Goal: Task Accomplishment & Management: Manage account settings

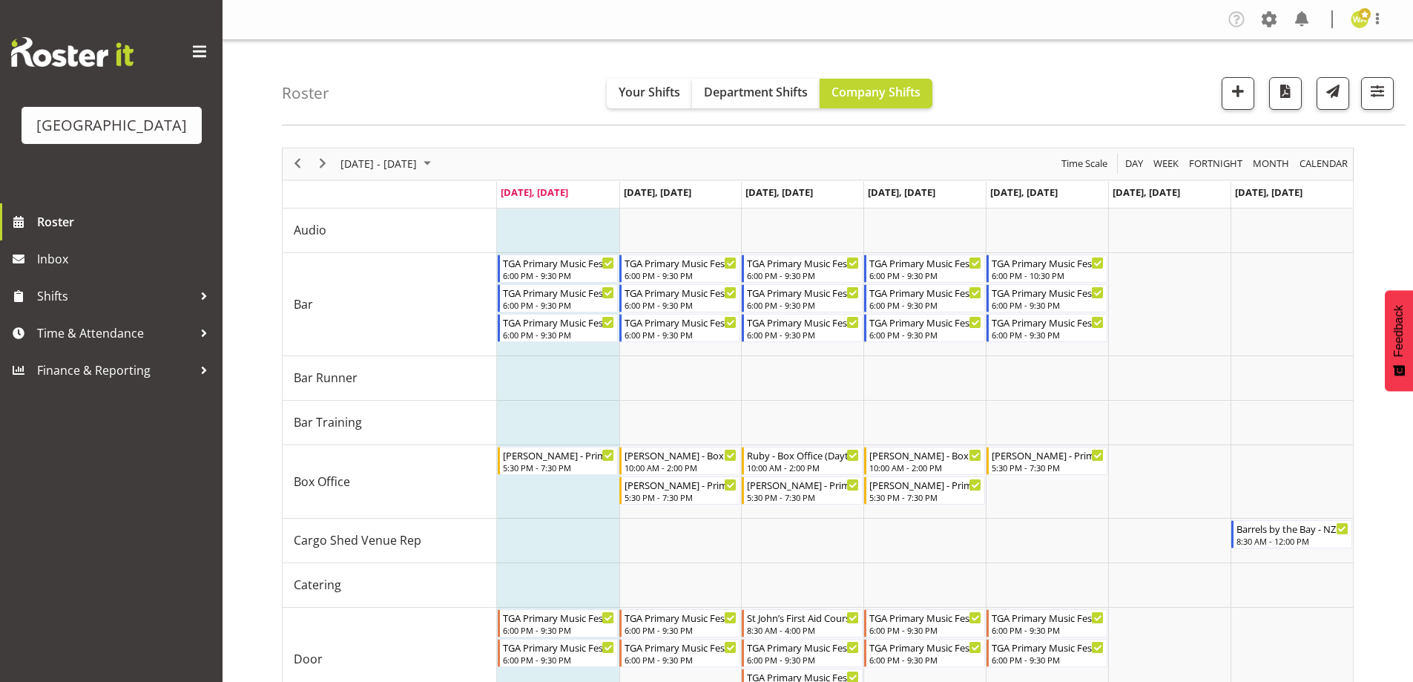
scroll to position [119, 0]
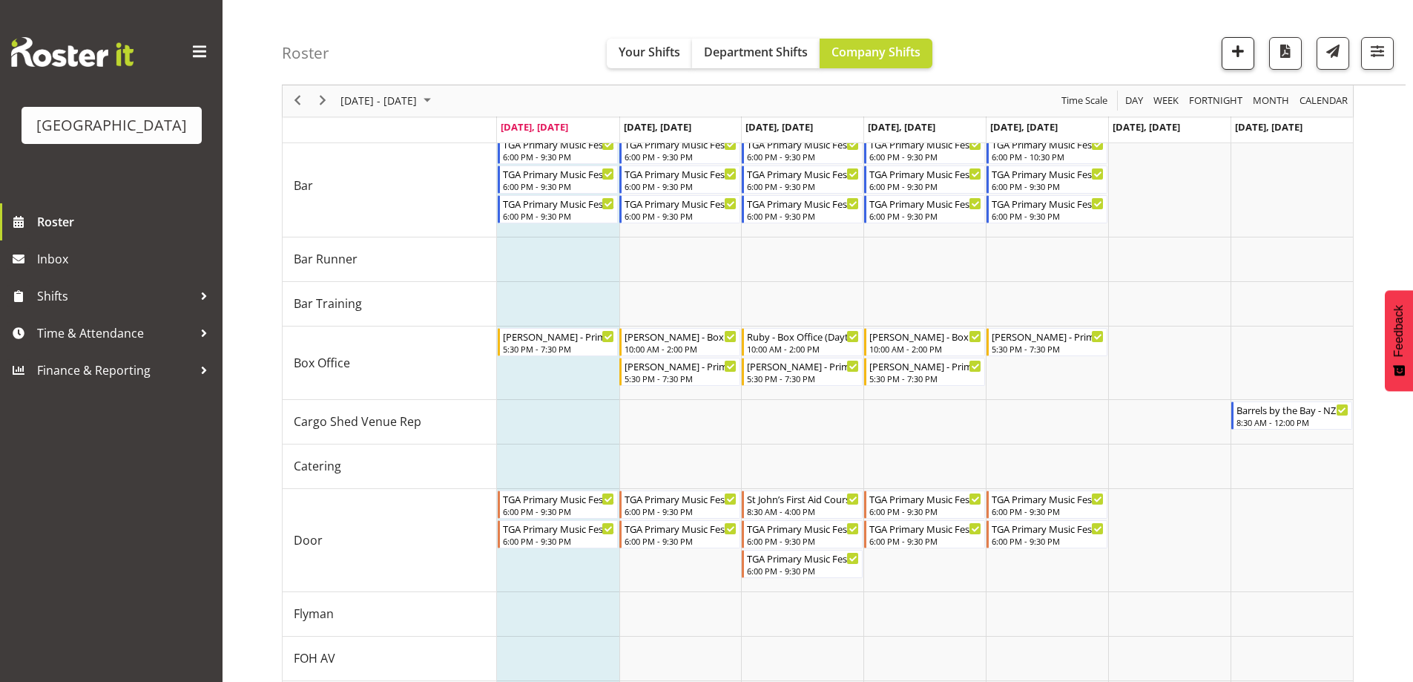
drag, startPoint x: 1097, startPoint y: 26, endPoint x: 1251, endPoint y: 54, distance: 156.1
click at [1100, 26] on div "Roster Your Shifts Department Shifts Company Shifts All Locations [GEOGRAPHIC_D…" at bounding box center [844, 42] width 1124 height 85
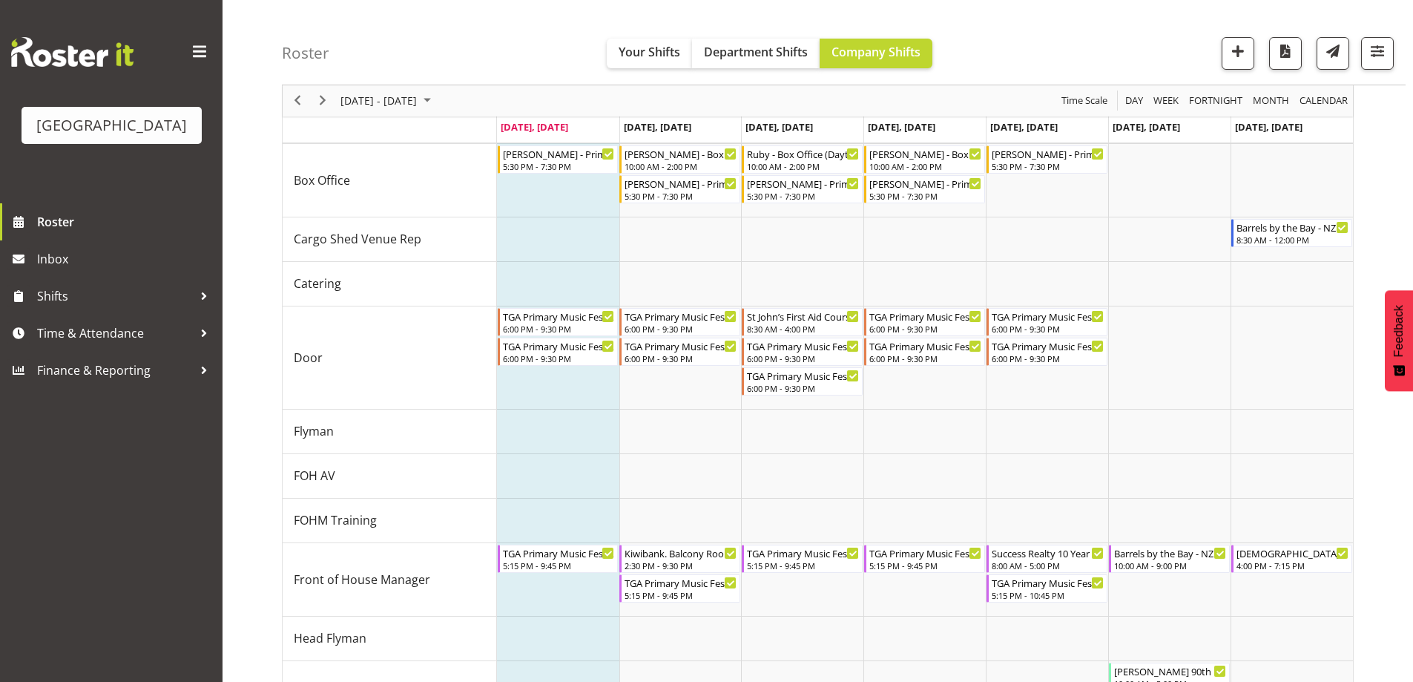
scroll to position [303, 0]
click at [1098, 88] on div "Time Scale" at bounding box center [1084, 100] width 56 height 31
drag, startPoint x: 398, startPoint y: 60, endPoint x: 275, endPoint y: 50, distance: 123.5
click at [275, 50] on div "Roster Your Shifts Department Shifts Company Shifts All Locations [GEOGRAPHIC_D…" at bounding box center [818, 522] width 1191 height 1570
click at [352, 55] on div "Roster Your Shifts Department Shifts Company Shifts All Locations [GEOGRAPHIC_D…" at bounding box center [844, 42] width 1124 height 85
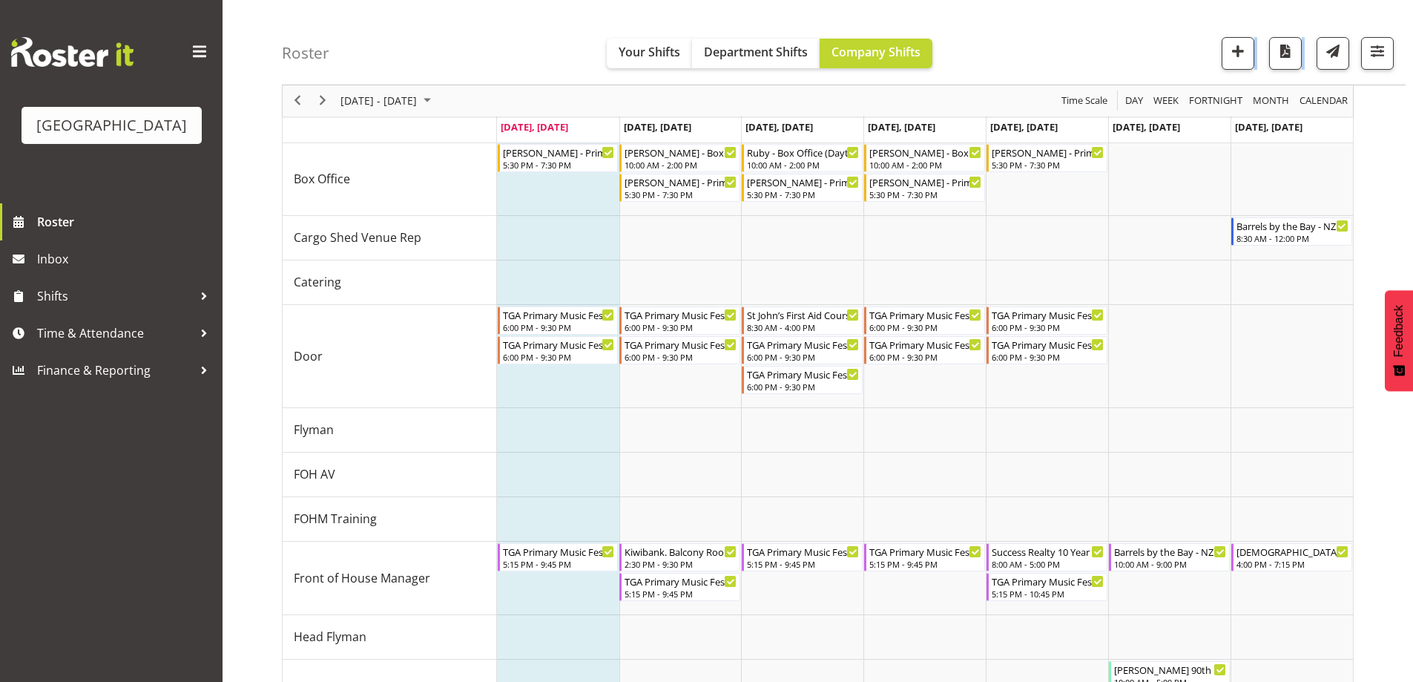
click at [1064, 46] on div "Roster Your Shifts Department Shifts Company Shifts All Locations [GEOGRAPHIC_D…" at bounding box center [844, 42] width 1124 height 85
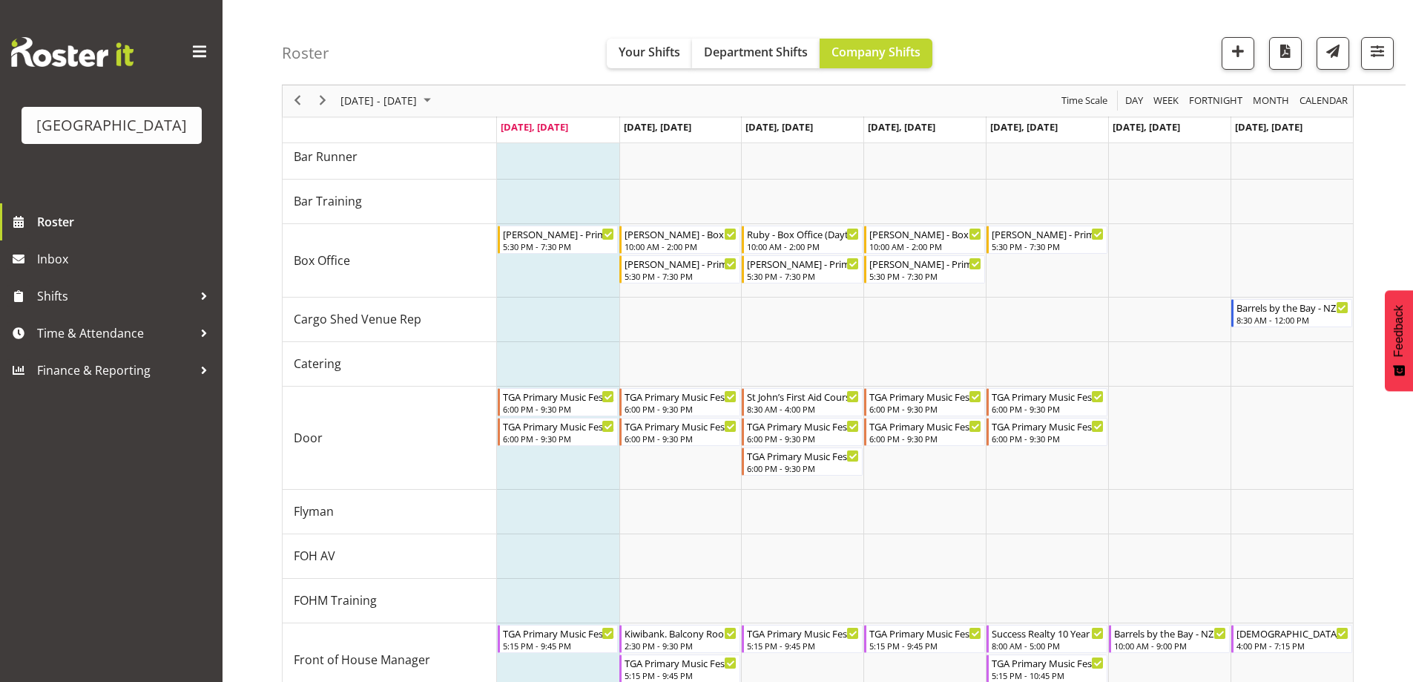
scroll to position [208, 0]
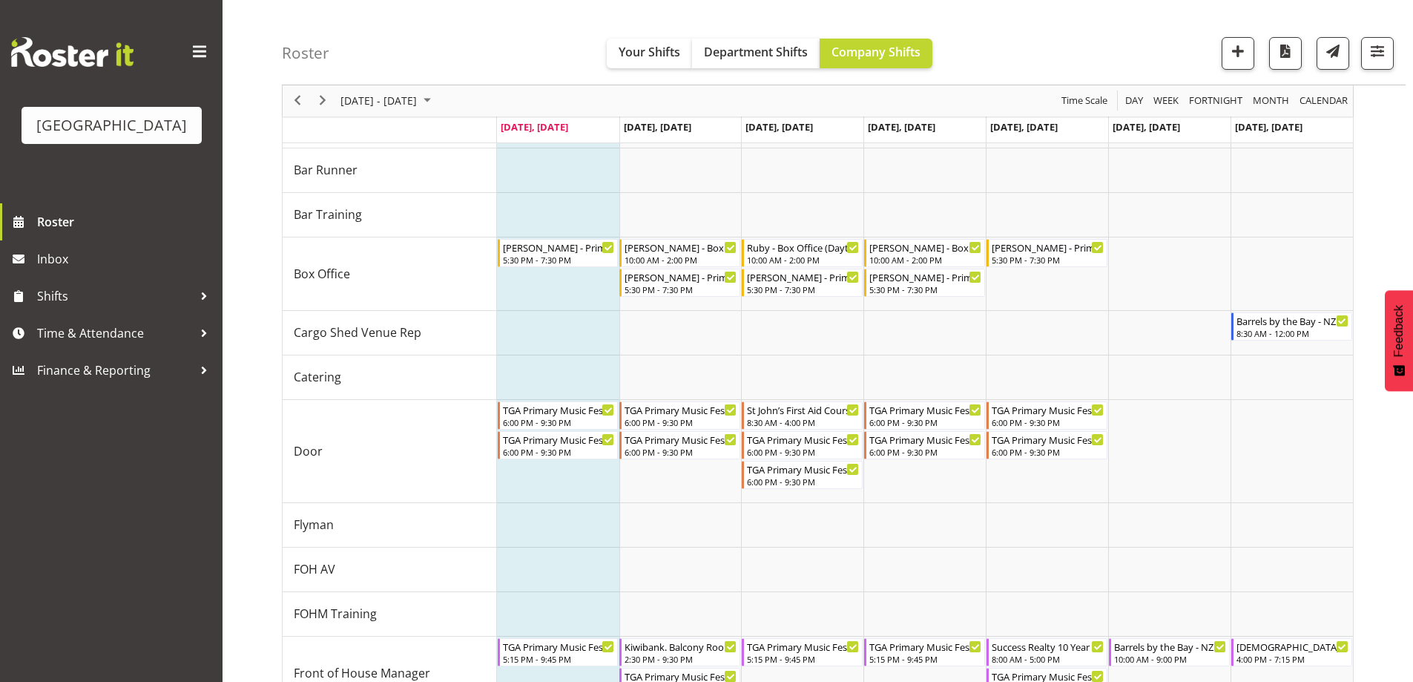
click at [1035, 59] on div "Roster Your Shifts Department Shifts Company Shifts All Locations [GEOGRAPHIC_D…" at bounding box center [844, 42] width 1124 height 85
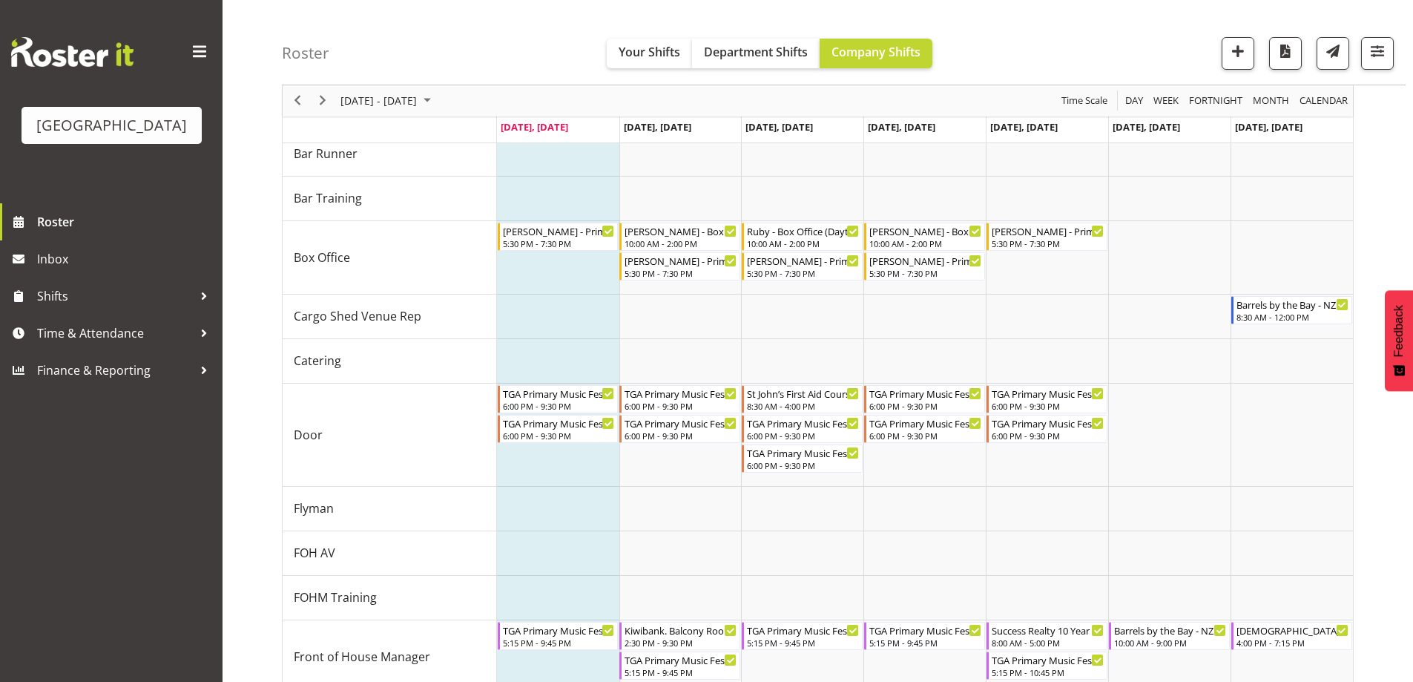
scroll to position [217, 0]
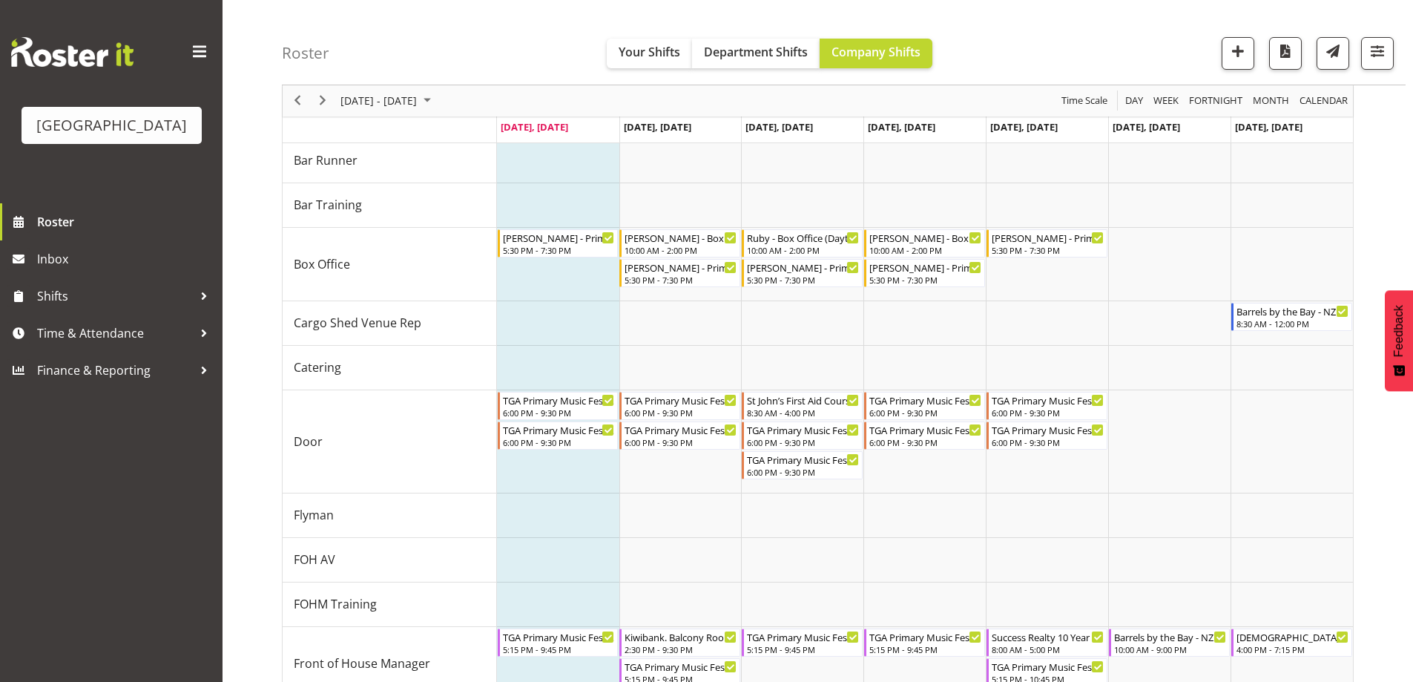
drag, startPoint x: 1047, startPoint y: 50, endPoint x: 1021, endPoint y: 50, distance: 26.7
click at [1048, 50] on div "Roster Your Shifts Department Shifts Company Shifts All Locations [GEOGRAPHIC_D…" at bounding box center [844, 42] width 1124 height 85
drag, startPoint x: 294, startPoint y: 47, endPoint x: 326, endPoint y: 54, distance: 33.3
click at [320, 53] on div "Roster Your Shifts Department Shifts Company Shifts All Locations [GEOGRAPHIC_D…" at bounding box center [818, 608] width 1191 height 1570
click at [340, 56] on div "Roster Your Shifts Department Shifts Company Shifts All Locations [GEOGRAPHIC_D…" at bounding box center [844, 42] width 1124 height 85
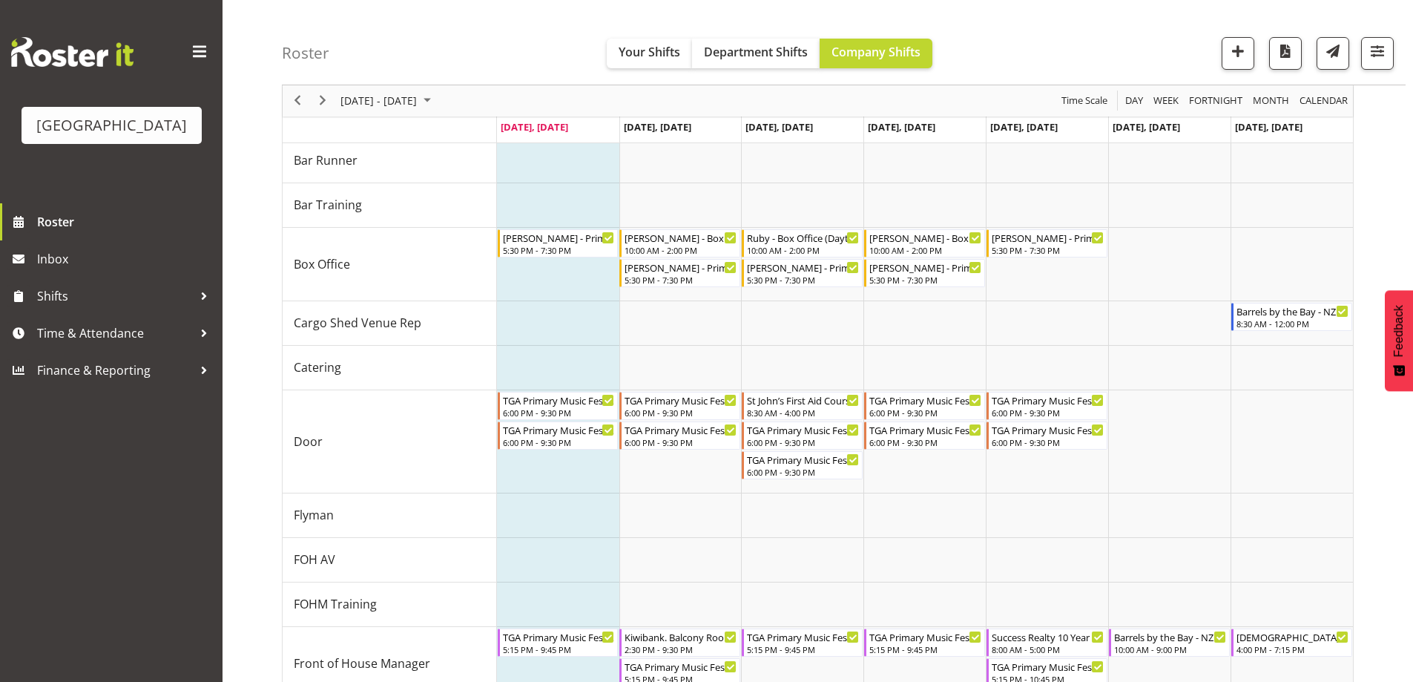
drag, startPoint x: 278, startPoint y: 56, endPoint x: 292, endPoint y: 56, distance: 14.1
click at [280, 56] on div "Roster Your Shifts Department Shifts Company Shifts All Locations [GEOGRAPHIC_D…" at bounding box center [818, 608] width 1191 height 1570
drag, startPoint x: 450, startPoint y: 46, endPoint x: 437, endPoint y: 47, distance: 12.6
click at [448, 47] on div "Roster Your Shifts Department Shifts Company Shifts All Locations [GEOGRAPHIC_D…" at bounding box center [844, 42] width 1124 height 85
drag, startPoint x: 336, startPoint y: 50, endPoint x: 285, endPoint y: 52, distance: 51.2
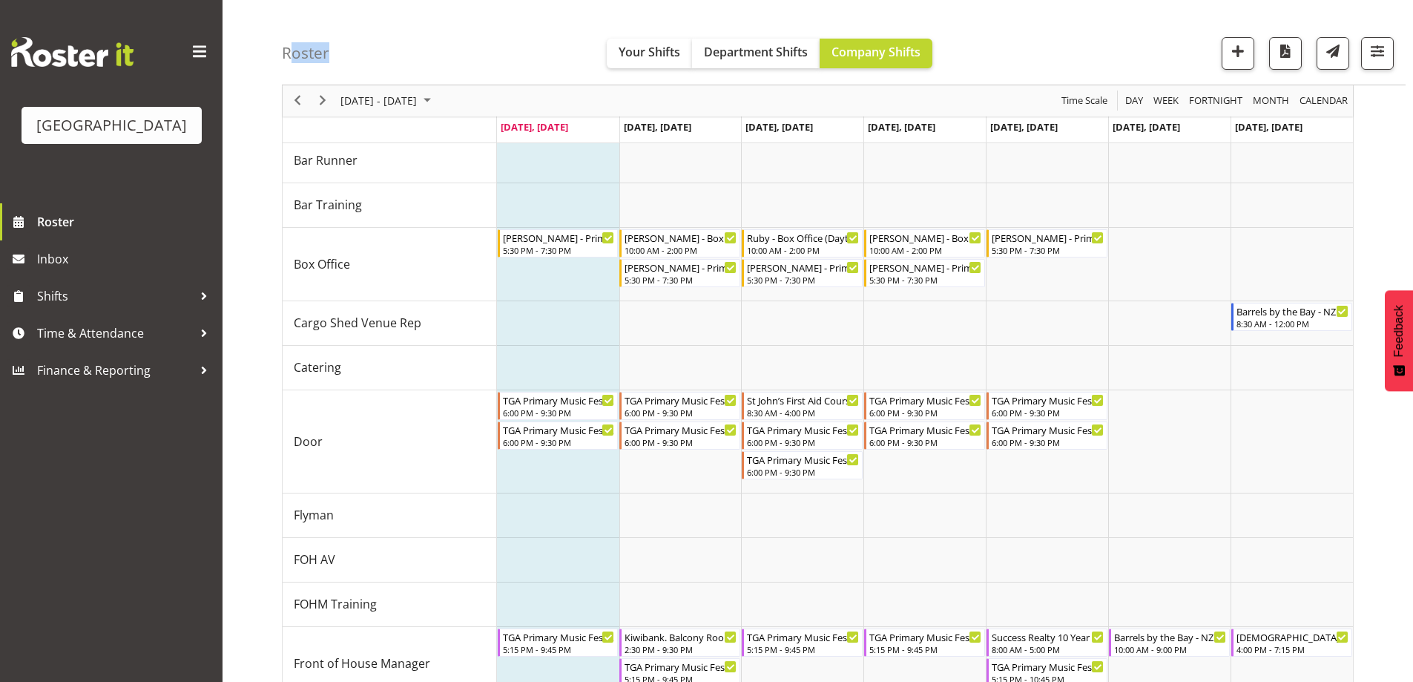
click at [289, 51] on div "Roster Your Shifts Department Shifts Company Shifts All Locations [GEOGRAPHIC_D…" at bounding box center [844, 42] width 1124 height 85
click at [285, 52] on h4 "Roster" at bounding box center [305, 53] width 47 height 17
drag, startPoint x: 282, startPoint y: 53, endPoint x: 386, endPoint y: 59, distance: 104.8
click at [386, 59] on div "Roster Your Shifts Department Shifts Company Shifts All Locations [GEOGRAPHIC_D…" at bounding box center [844, 42] width 1124 height 85
click at [375, 59] on div "Roster Your Shifts Department Shifts Company Shifts All Locations [GEOGRAPHIC_D…" at bounding box center [844, 42] width 1124 height 85
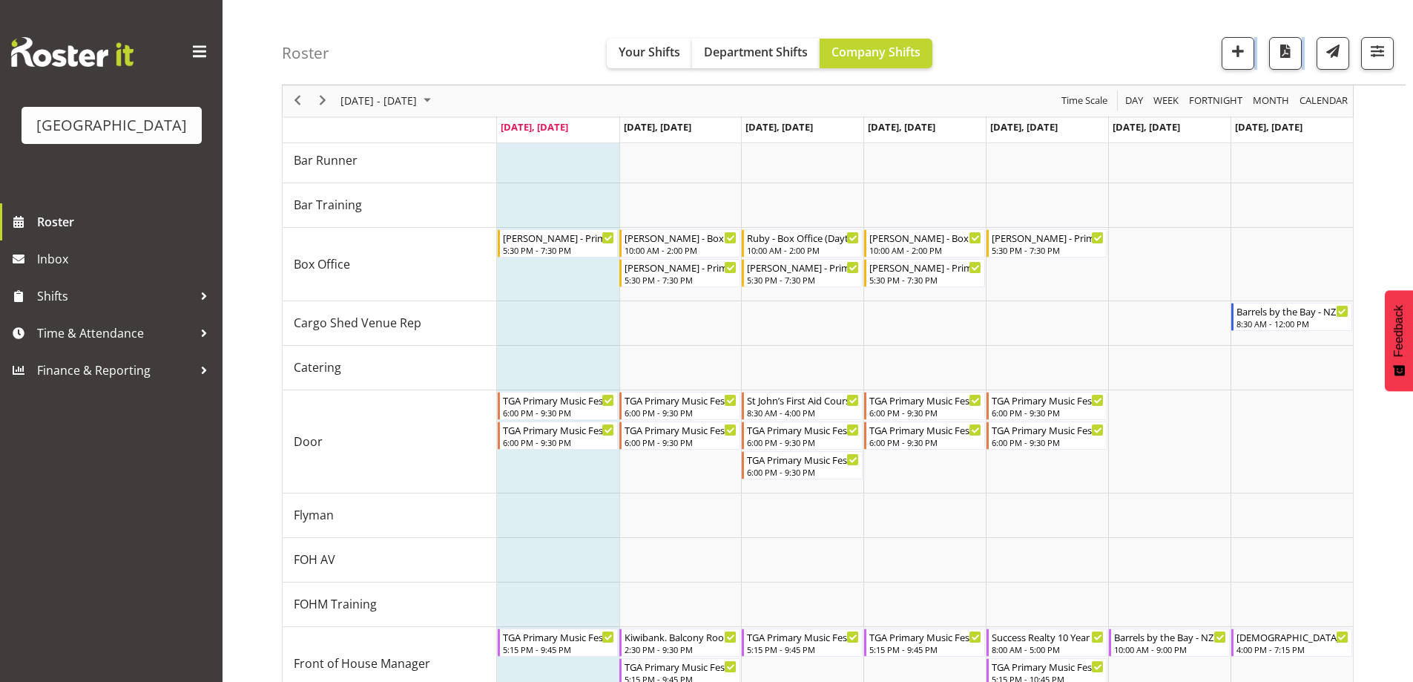
drag, startPoint x: 312, startPoint y: 55, endPoint x: 250, endPoint y: 54, distance: 62.3
click at [250, 54] on div "Roster Your Shifts Department Shifts Company Shifts All Locations [GEOGRAPHIC_D…" at bounding box center [818, 608] width 1191 height 1570
click at [303, 56] on h4 "Roster" at bounding box center [305, 53] width 47 height 17
drag, startPoint x: 294, startPoint y: 52, endPoint x: 389, endPoint y: 54, distance: 95.0
click at [380, 54] on div "Roster Your Shifts Department Shifts Company Shifts All Locations [GEOGRAPHIC_D…" at bounding box center [844, 42] width 1124 height 85
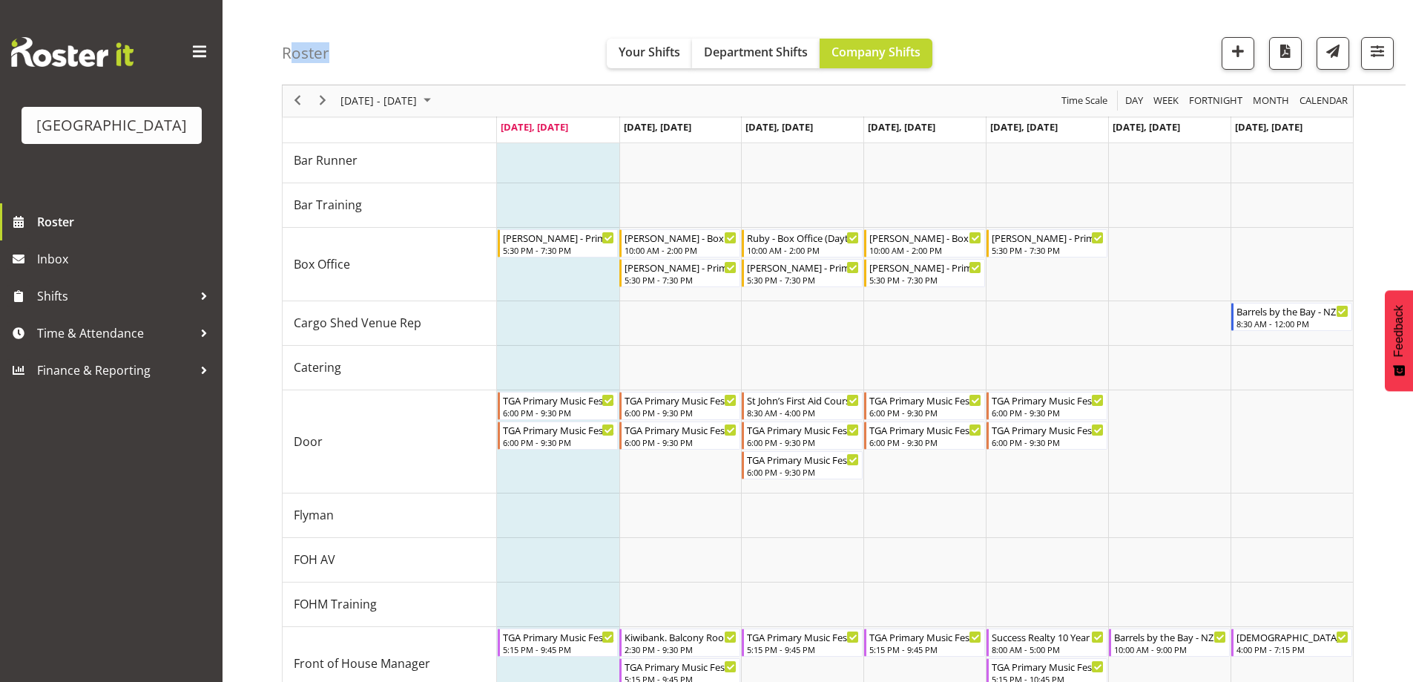
click at [576, 96] on div "[DATE] - [DATE] [DATE] Day Week Fortnight Month calendar Month Agenda Time Scale" at bounding box center [818, 100] width 1070 height 31
click at [507, 42] on div "Roster Your Shifts Department Shifts Company Shifts All Locations [GEOGRAPHIC_D…" at bounding box center [844, 42] width 1124 height 85
click at [406, 102] on span "[DATE] - [DATE]" at bounding box center [378, 101] width 79 height 19
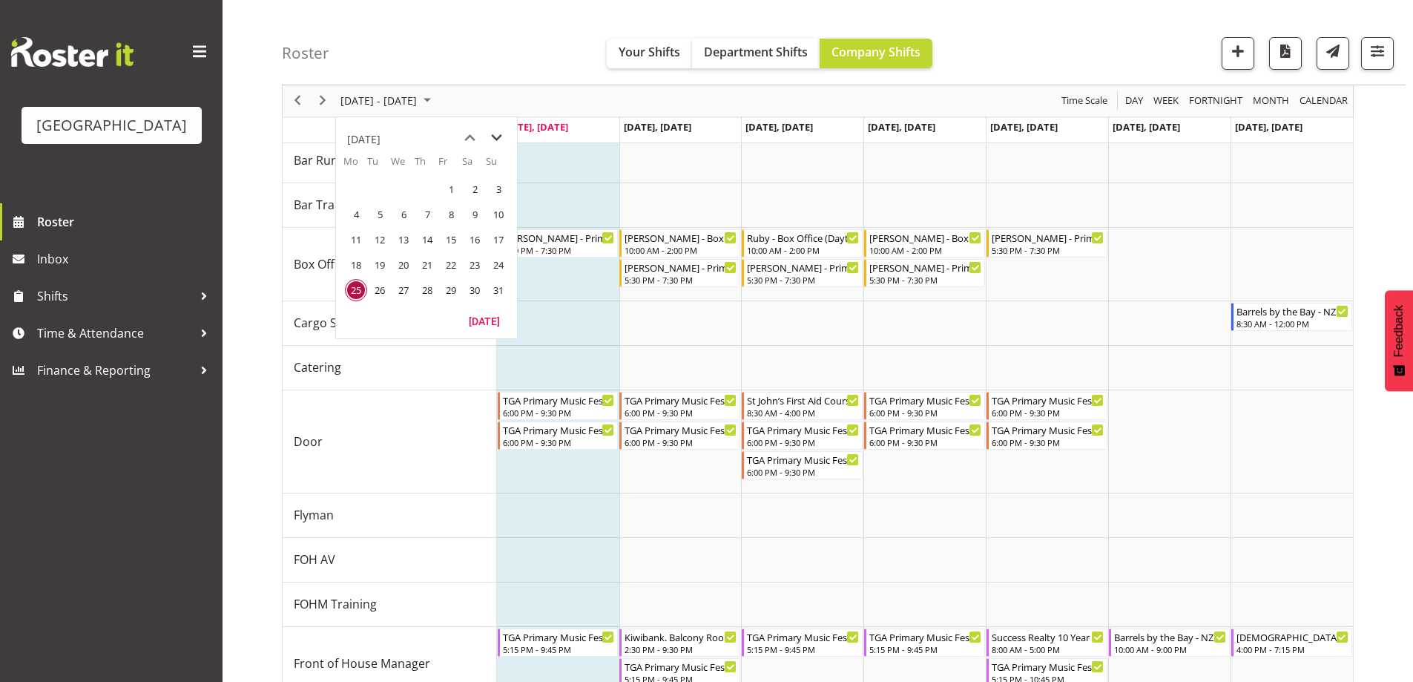
drag, startPoint x: 498, startPoint y: 133, endPoint x: 479, endPoint y: 136, distance: 18.8
click at [497, 133] on span "next month" at bounding box center [497, 138] width 26 height 27
click at [352, 237] on span "15" at bounding box center [356, 239] width 22 height 22
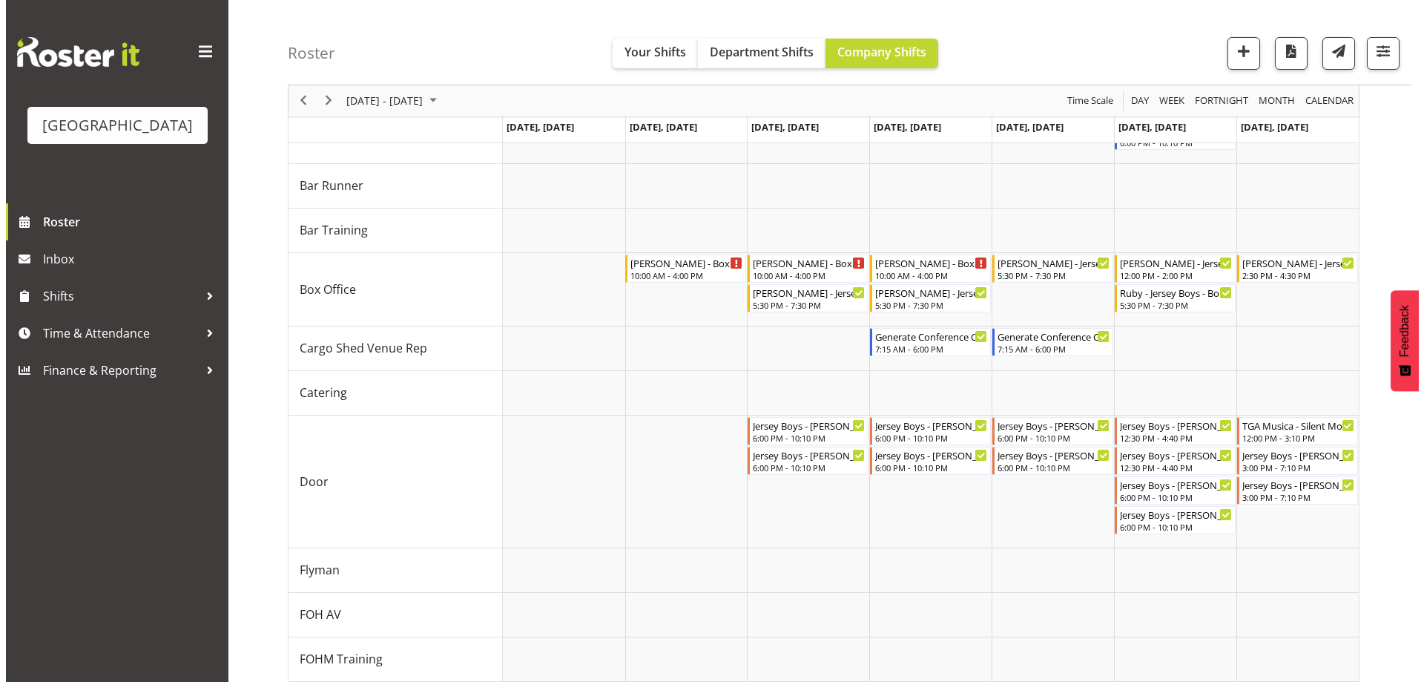
scroll to position [283, 0]
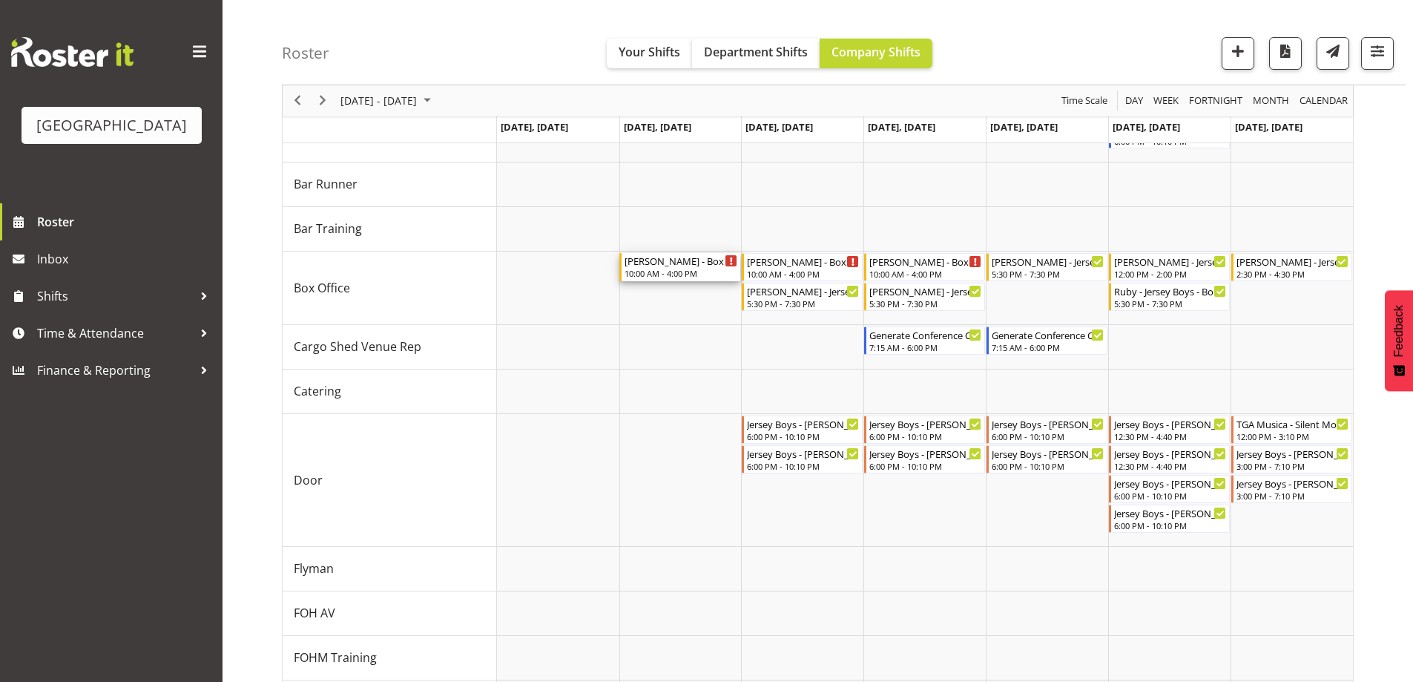
click at [678, 266] on div "[PERSON_NAME] - Box Office (Daytime Shifts) - Unfilled" at bounding box center [681, 260] width 113 height 15
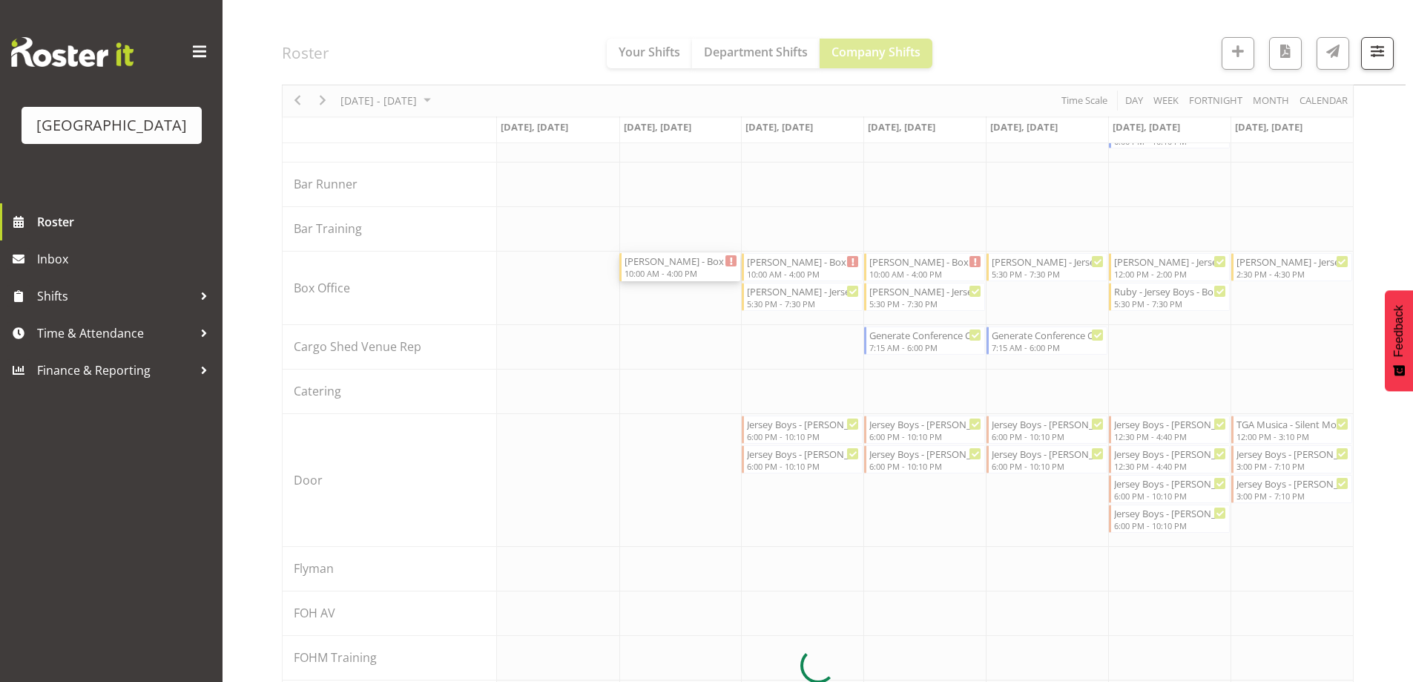
click at [678, 266] on div at bounding box center [818, 665] width 1072 height 1601
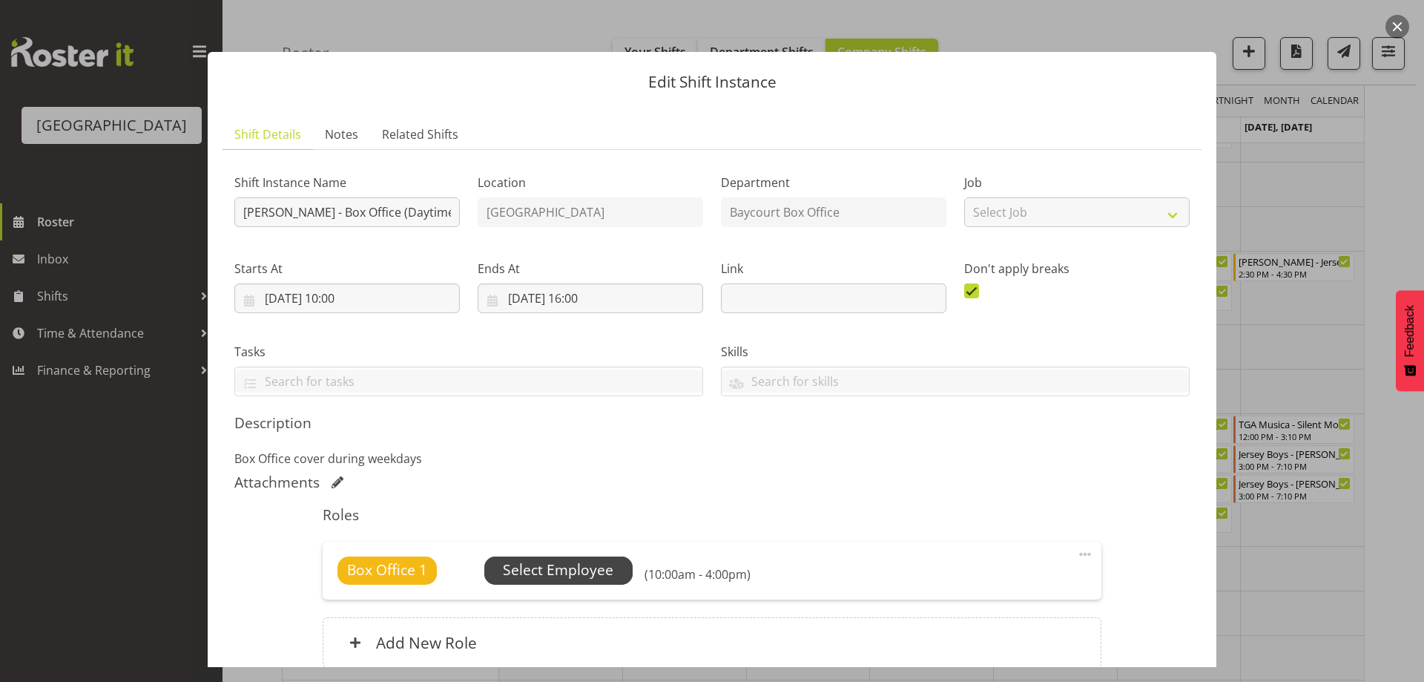
click at [560, 570] on span "Select Employee" at bounding box center [558, 570] width 111 height 22
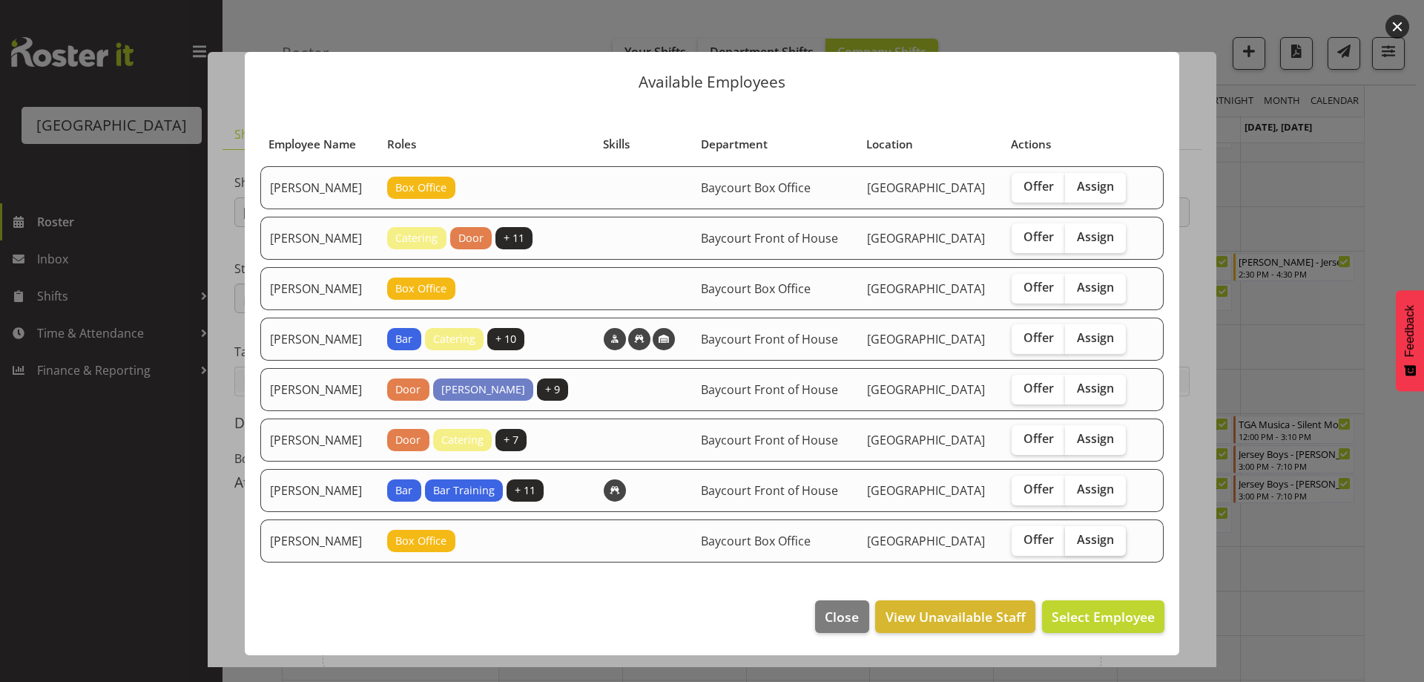
click at [1113, 556] on label "Assign" at bounding box center [1095, 541] width 61 height 30
click at [1075, 544] on input "Assign" at bounding box center [1070, 540] width 10 height 10
checkbox input "true"
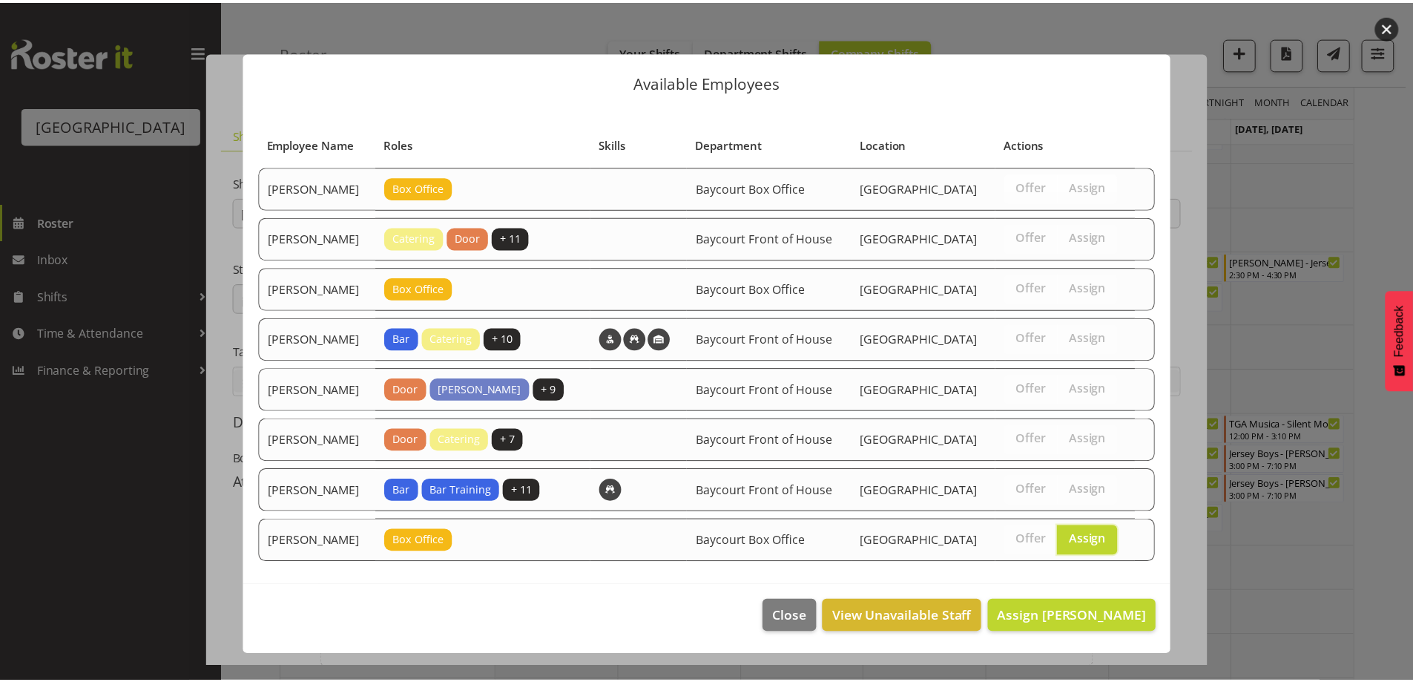
scroll to position [36, 0]
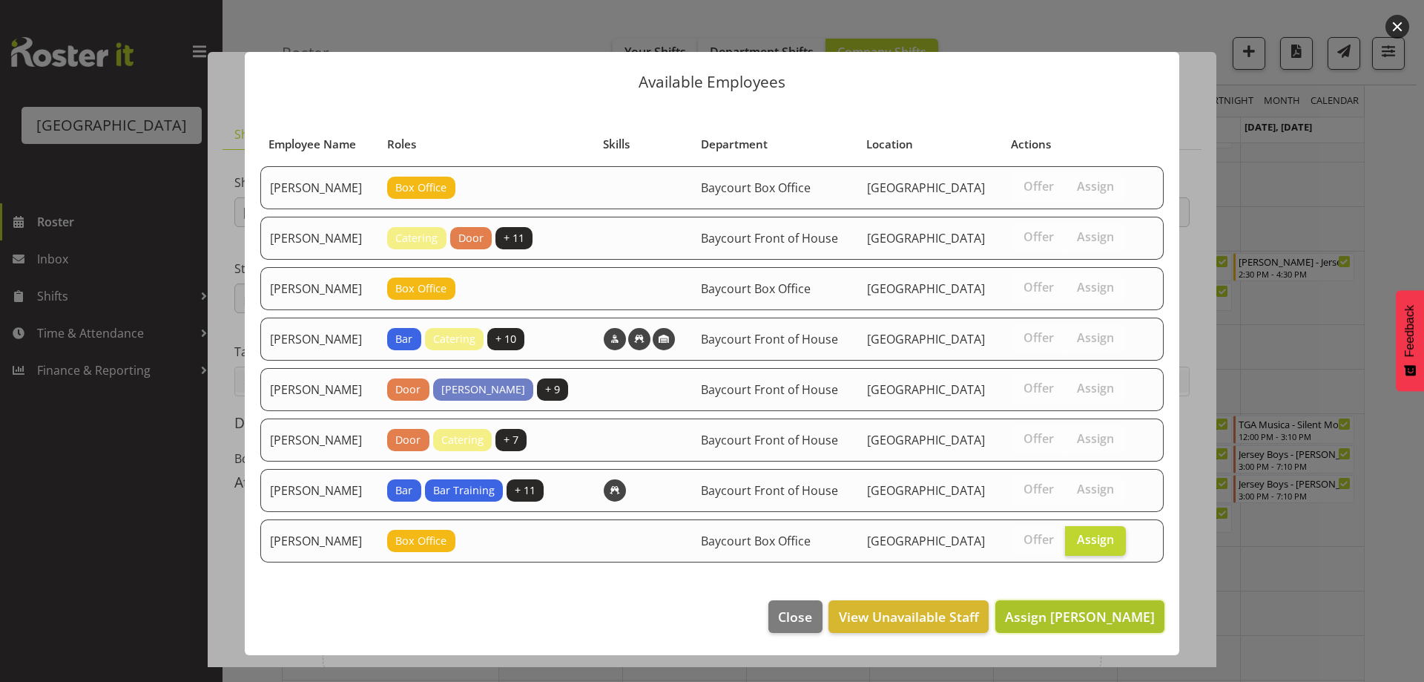
click at [1112, 625] on span "Assign [PERSON_NAME]" at bounding box center [1080, 617] width 150 height 18
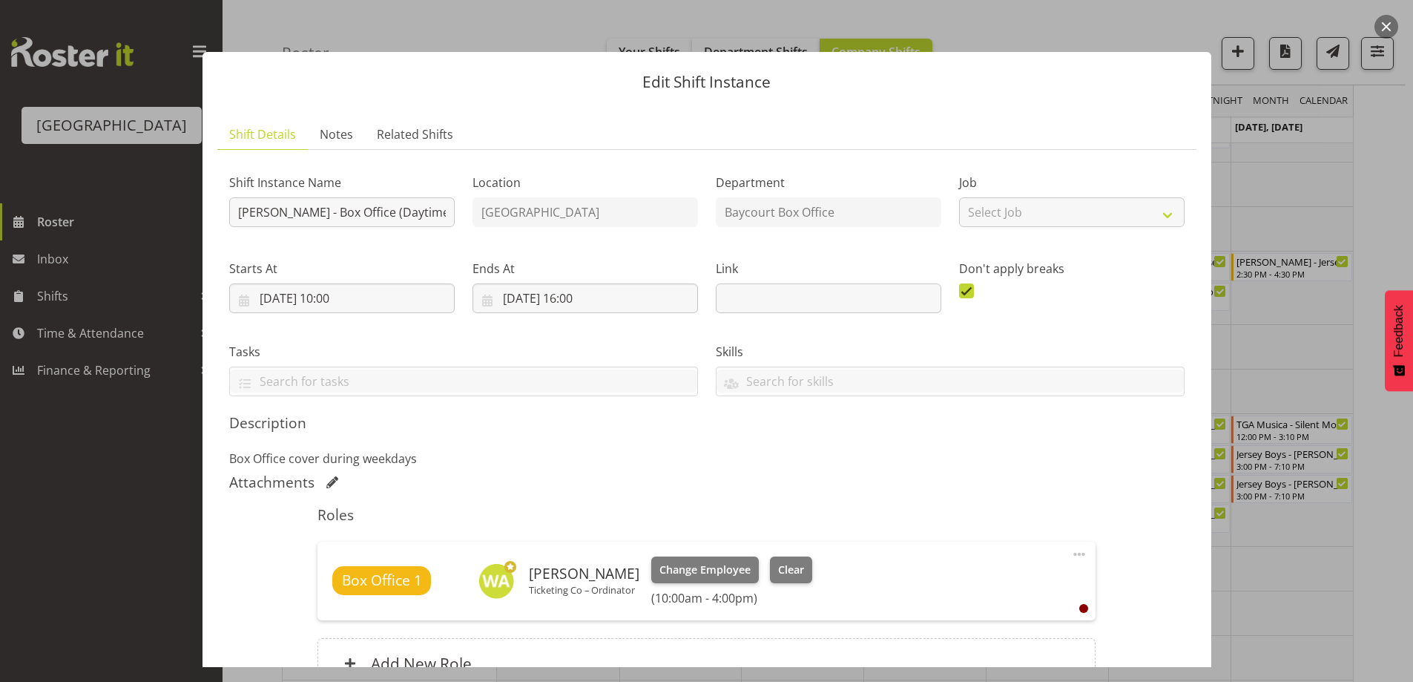
scroll to position [154, 0]
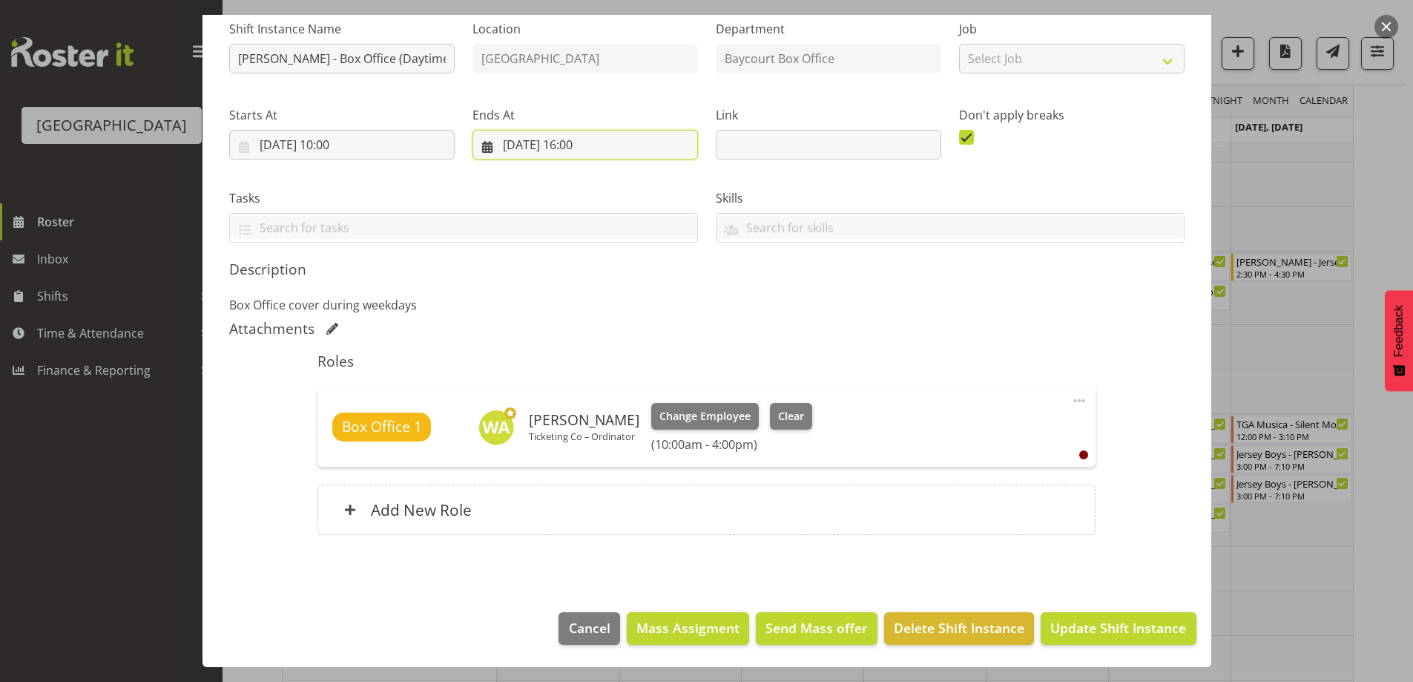
click at [578, 143] on input "[DATE] 16:00" at bounding box center [585, 145] width 225 height 30
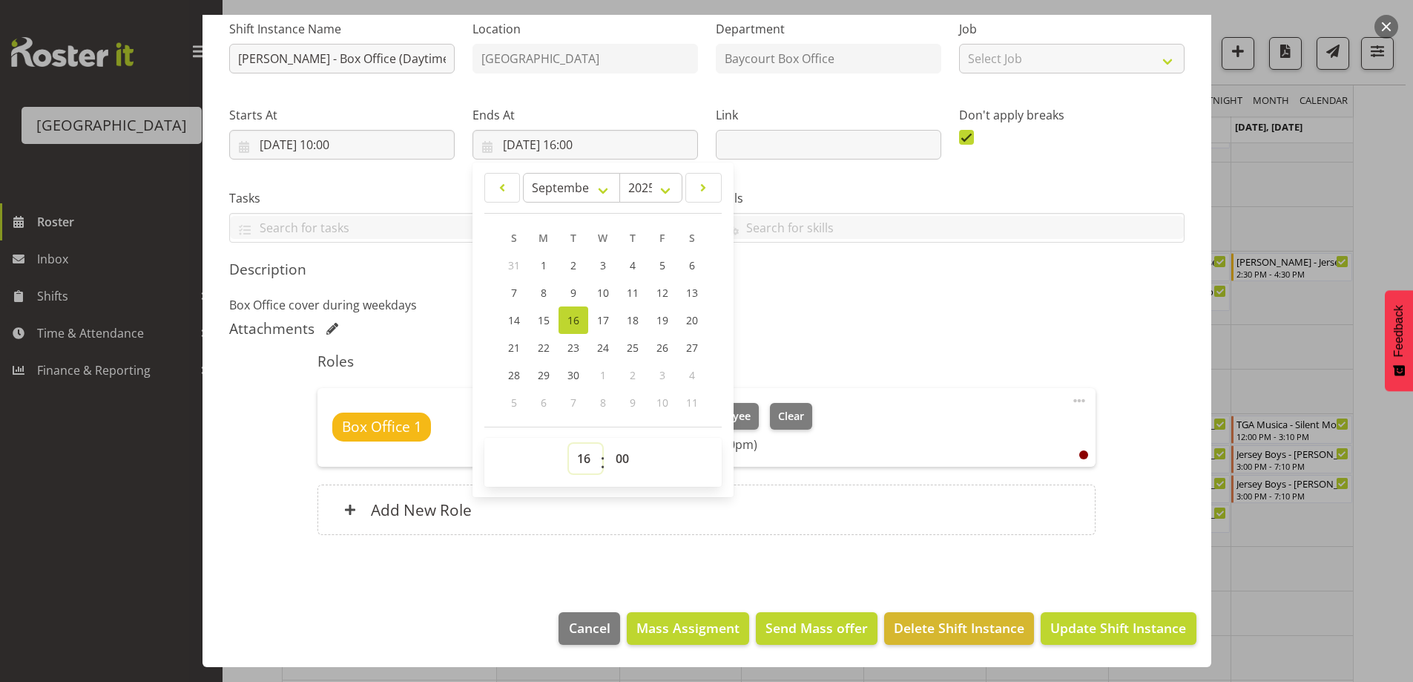
click at [582, 457] on select "00 01 02 03 04 05 06 07 08 09 10 11 12 13 14 15 16 17 18 19 20 21 22 23" at bounding box center [585, 459] width 33 height 30
select select "14"
click at [569, 444] on select "00 01 02 03 04 05 06 07 08 09 10 11 12 13 14 15 16 17 18 19 20 21 22 23" at bounding box center [585, 459] width 33 height 30
type input "[DATE] 14:00"
click at [1020, 398] on div "Box Office 1 [PERSON_NAME] Ticketing Co – Ordinator Change Employee Clear (10:0…" at bounding box center [706, 427] width 778 height 79
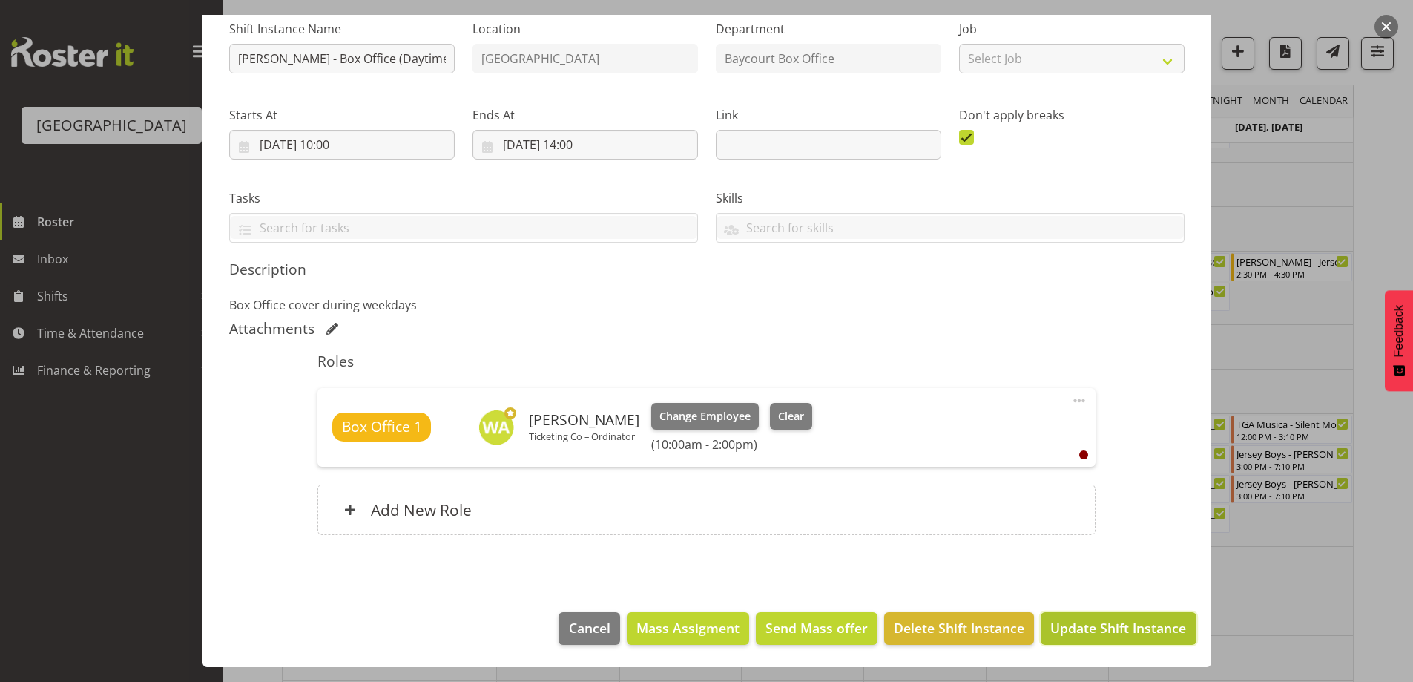
click at [1123, 635] on span "Update Shift Instance" at bounding box center [1118, 627] width 136 height 19
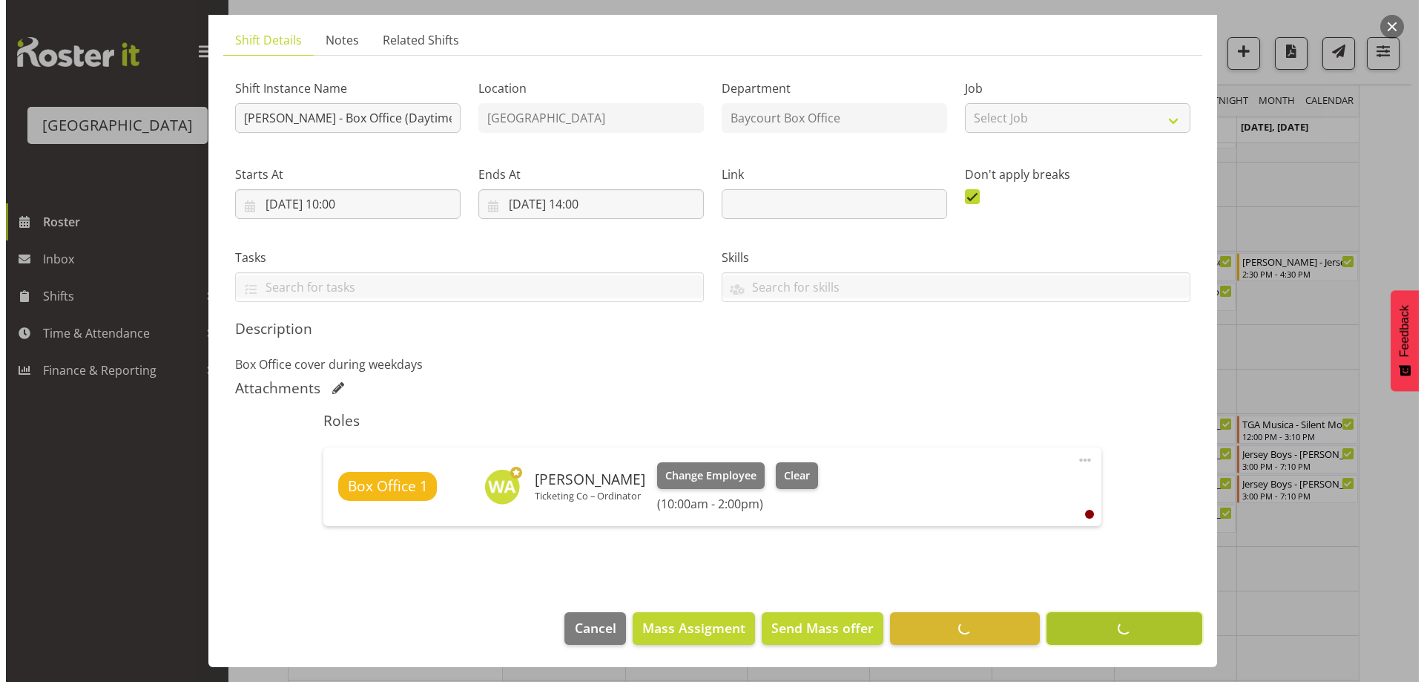
scroll to position [94, 0]
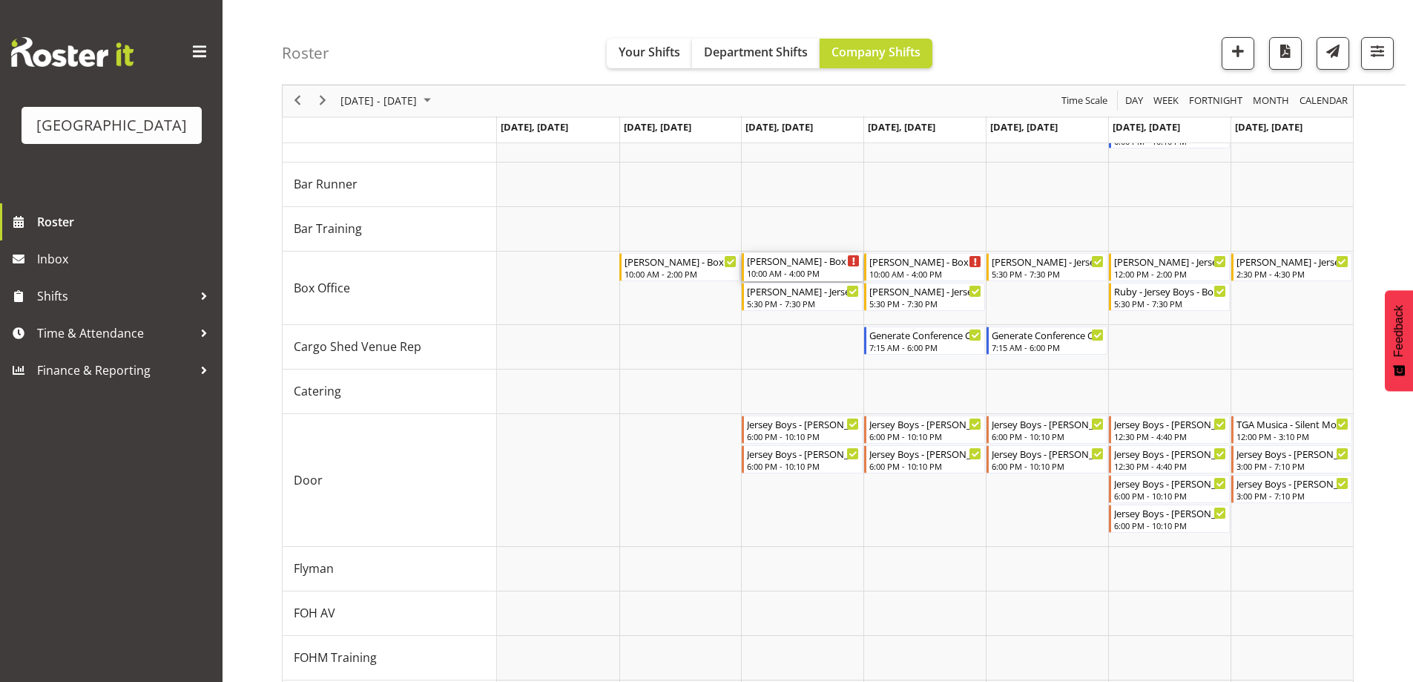
click at [799, 269] on div "10:00 AM - 4:00 PM" at bounding box center [803, 273] width 113 height 12
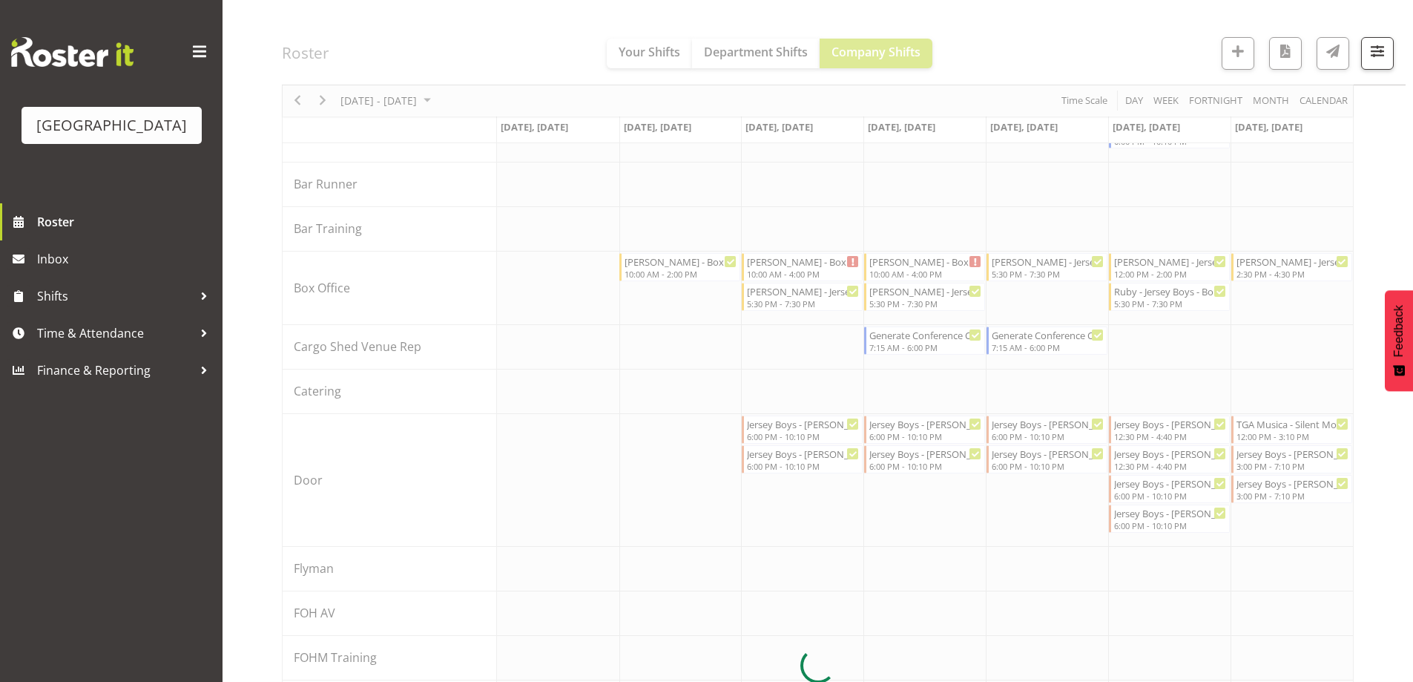
click at [799, 269] on div at bounding box center [818, 665] width 1072 height 1601
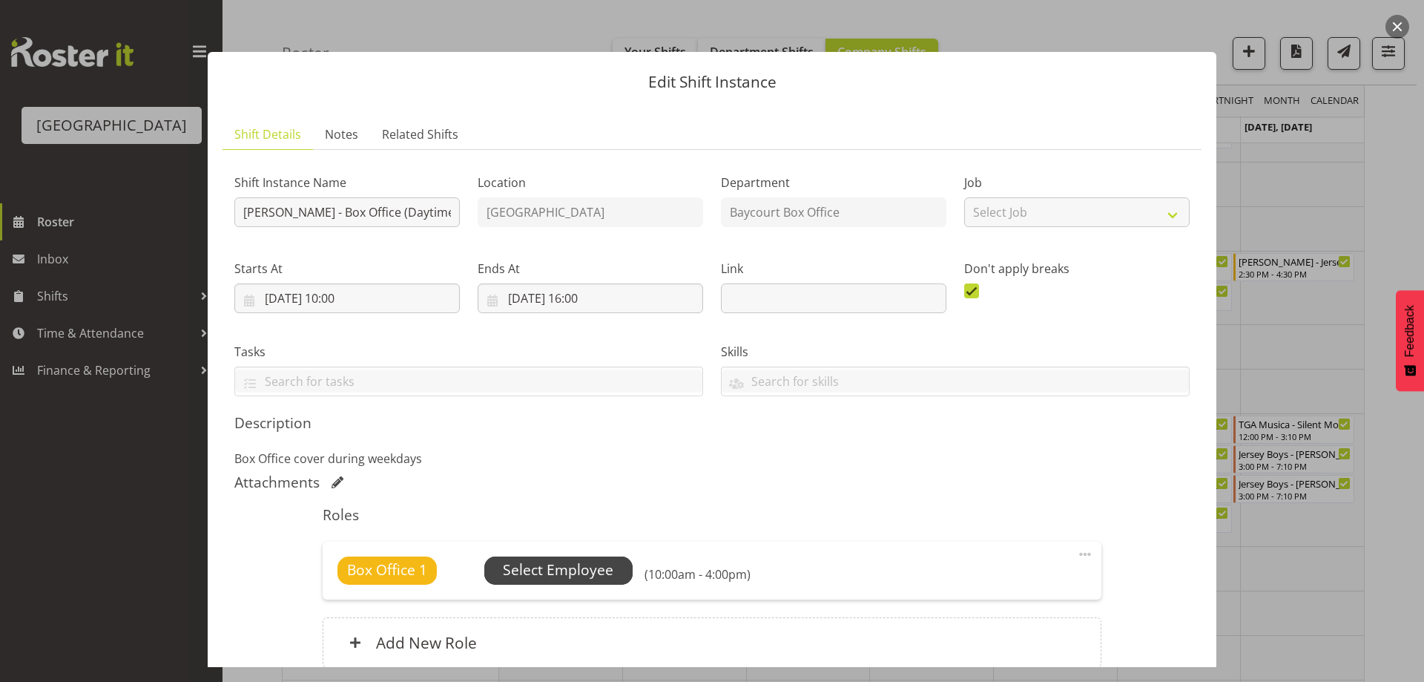
click at [572, 562] on span "Select Employee" at bounding box center [558, 570] width 148 height 28
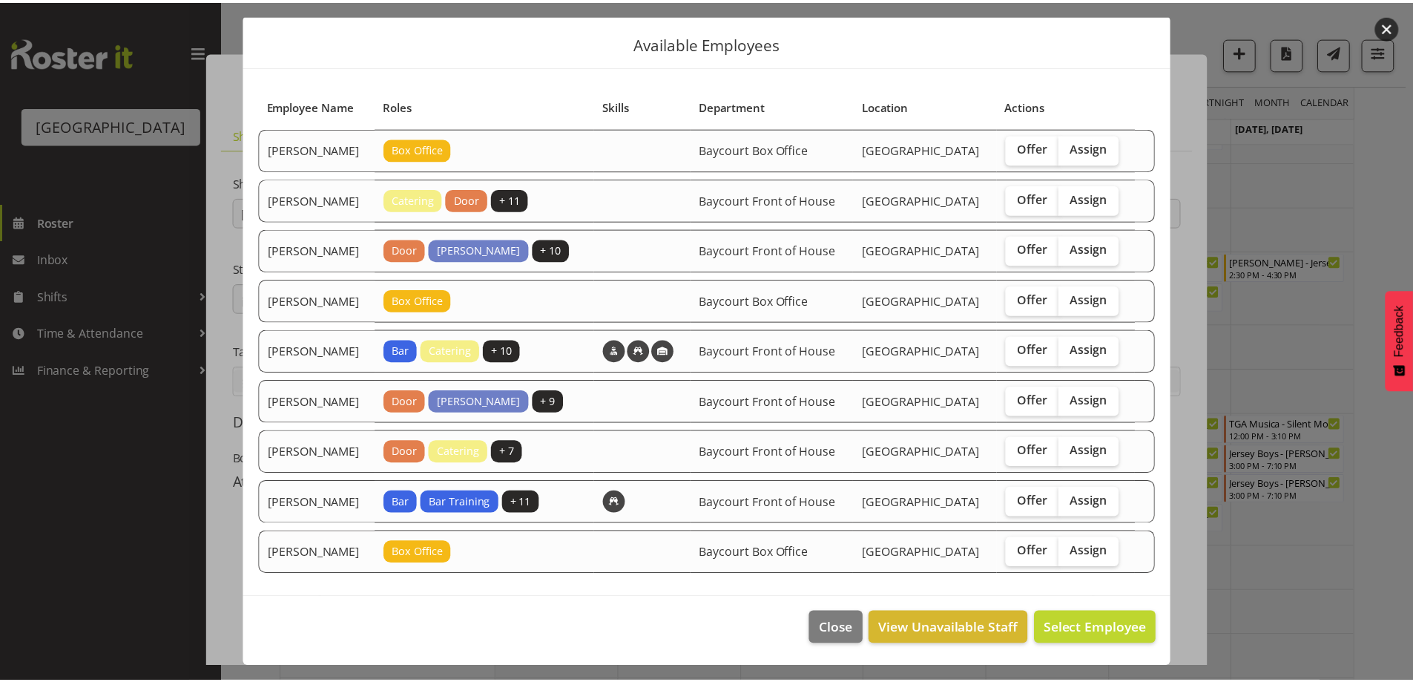
scroll to position [92, 0]
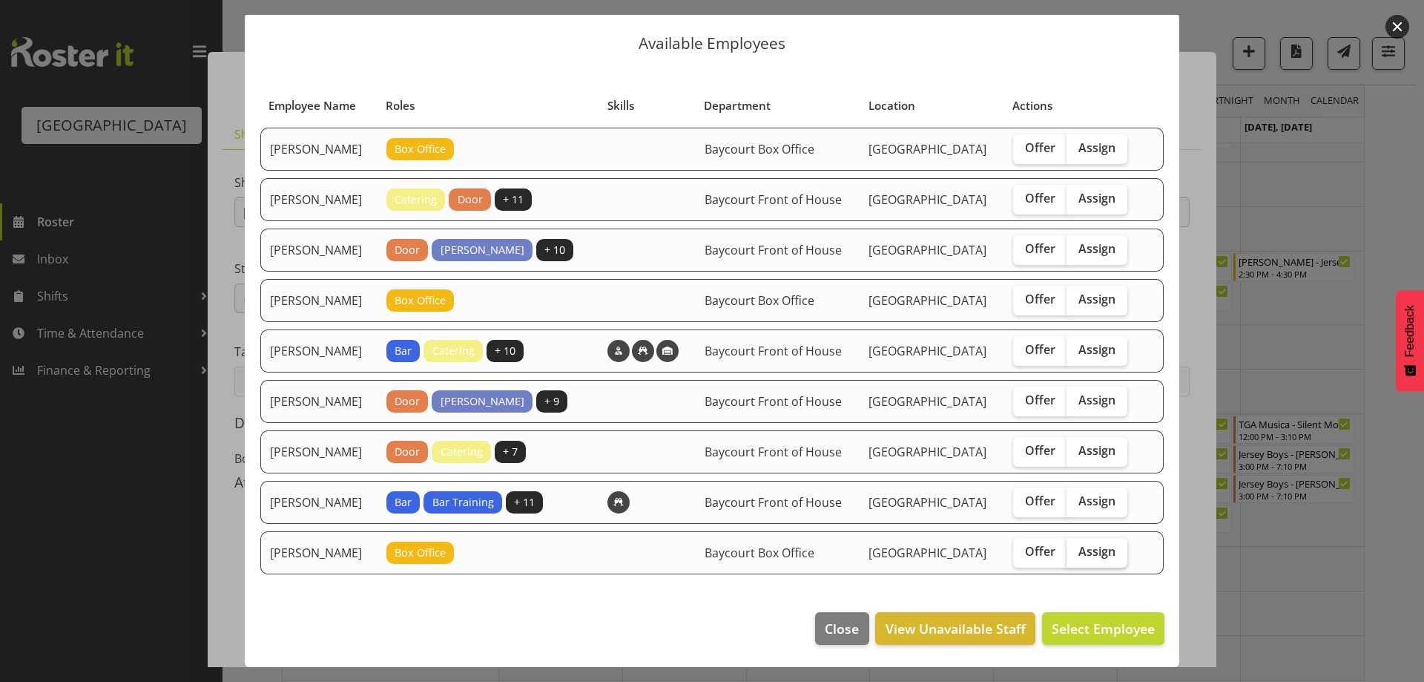
click at [1115, 553] on label "Assign" at bounding box center [1097, 553] width 61 height 30
click at [1076, 553] on input "Assign" at bounding box center [1072, 552] width 10 height 10
checkbox input "true"
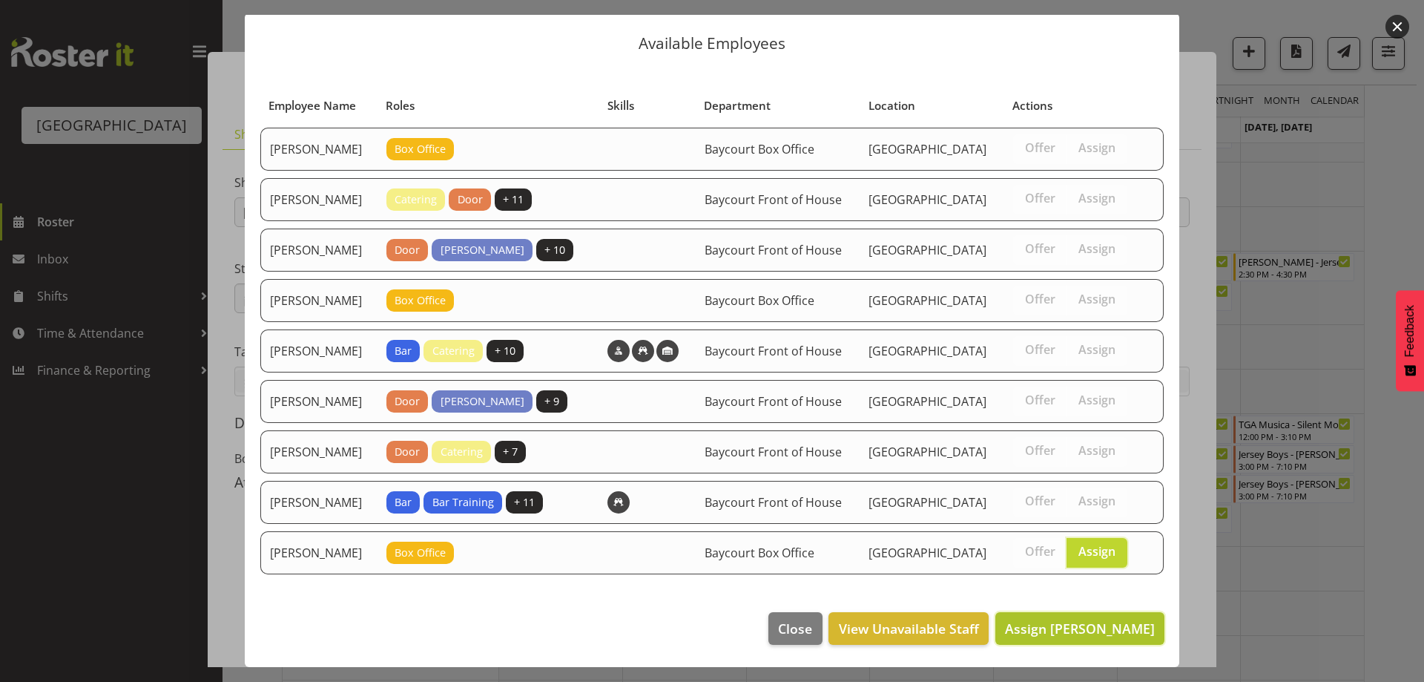
click at [1116, 630] on span "Assign [PERSON_NAME]" at bounding box center [1080, 628] width 150 height 18
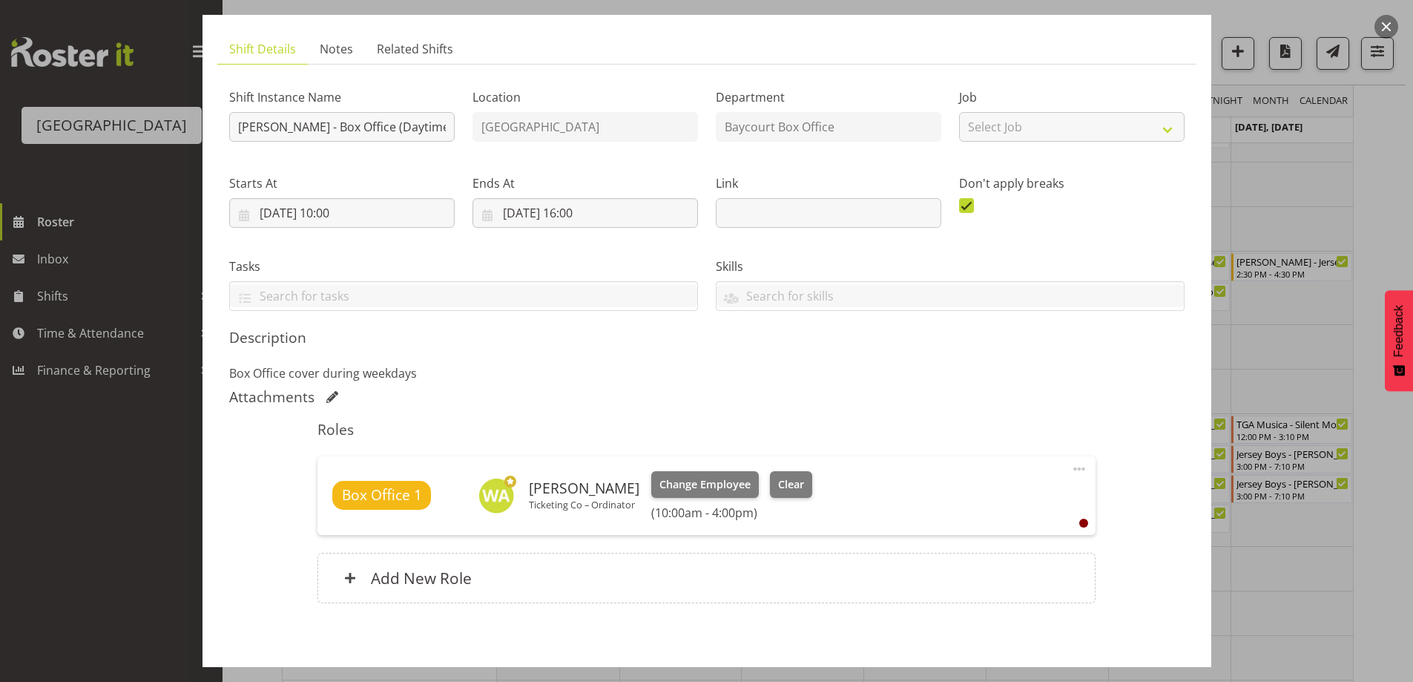
scroll to position [154, 0]
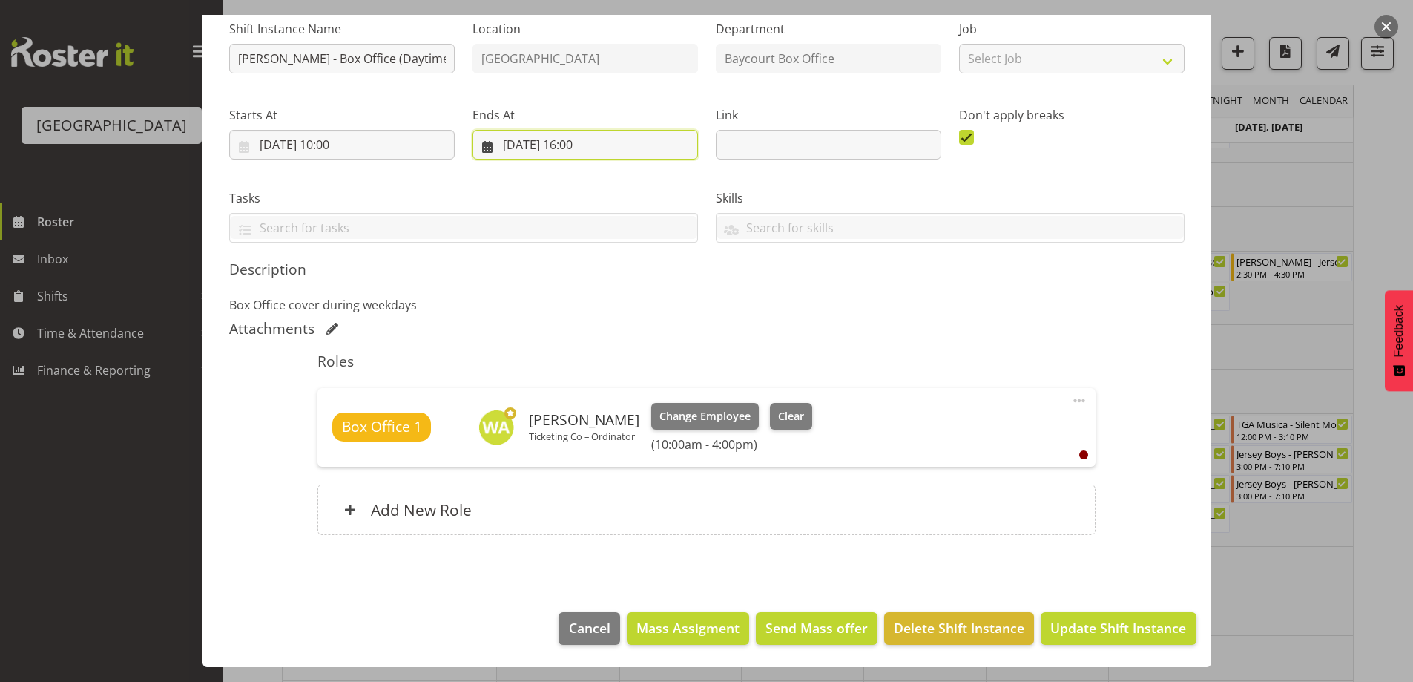
click at [574, 142] on input "[DATE] 16:00" at bounding box center [585, 145] width 225 height 30
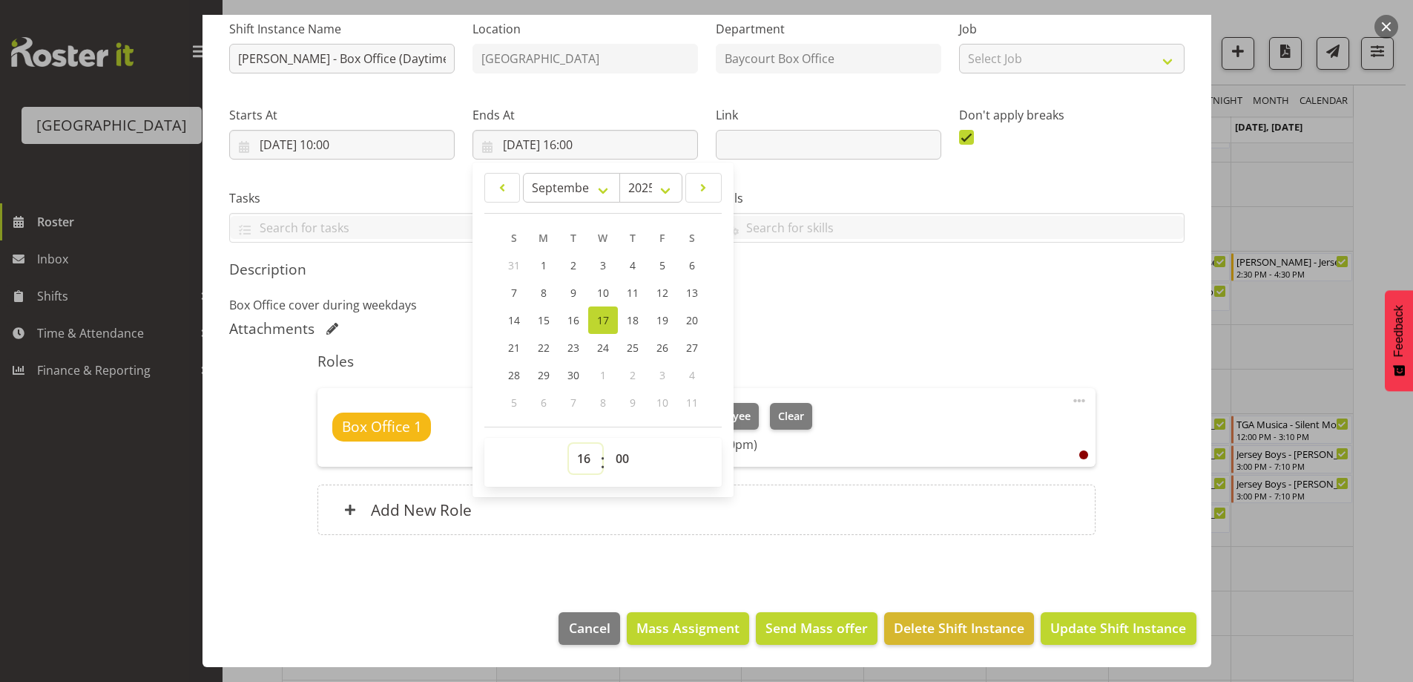
click at [582, 457] on select "00 01 02 03 04 05 06 07 08 09 10 11 12 13 14 15 16 17 18 19 20 21 22 23" at bounding box center [585, 459] width 33 height 30
select select "14"
click at [569, 444] on select "00 01 02 03 04 05 06 07 08 09 10 11 12 13 14 15 16 17 18 19 20 21 22 23" at bounding box center [585, 459] width 33 height 30
type input "[DATE] 14:00"
click at [1109, 627] on span "Update Shift Instance" at bounding box center [1118, 627] width 136 height 19
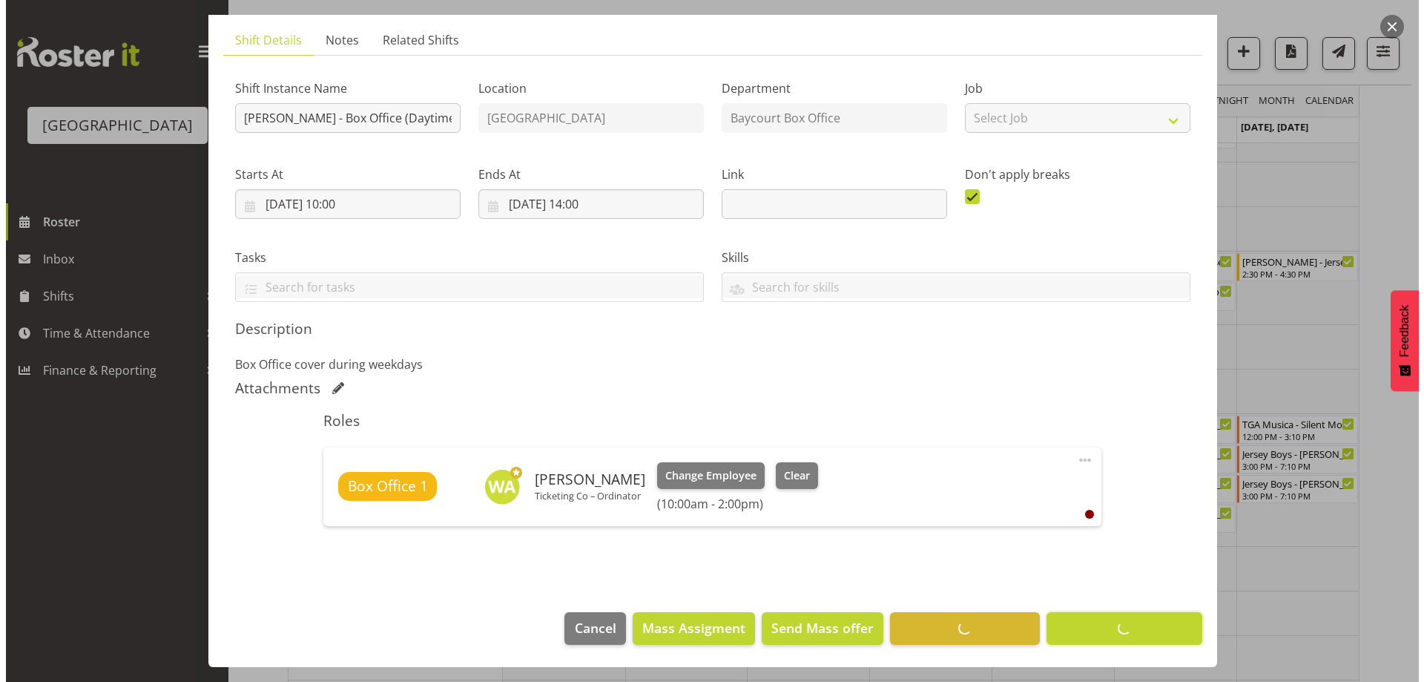
scroll to position [94, 0]
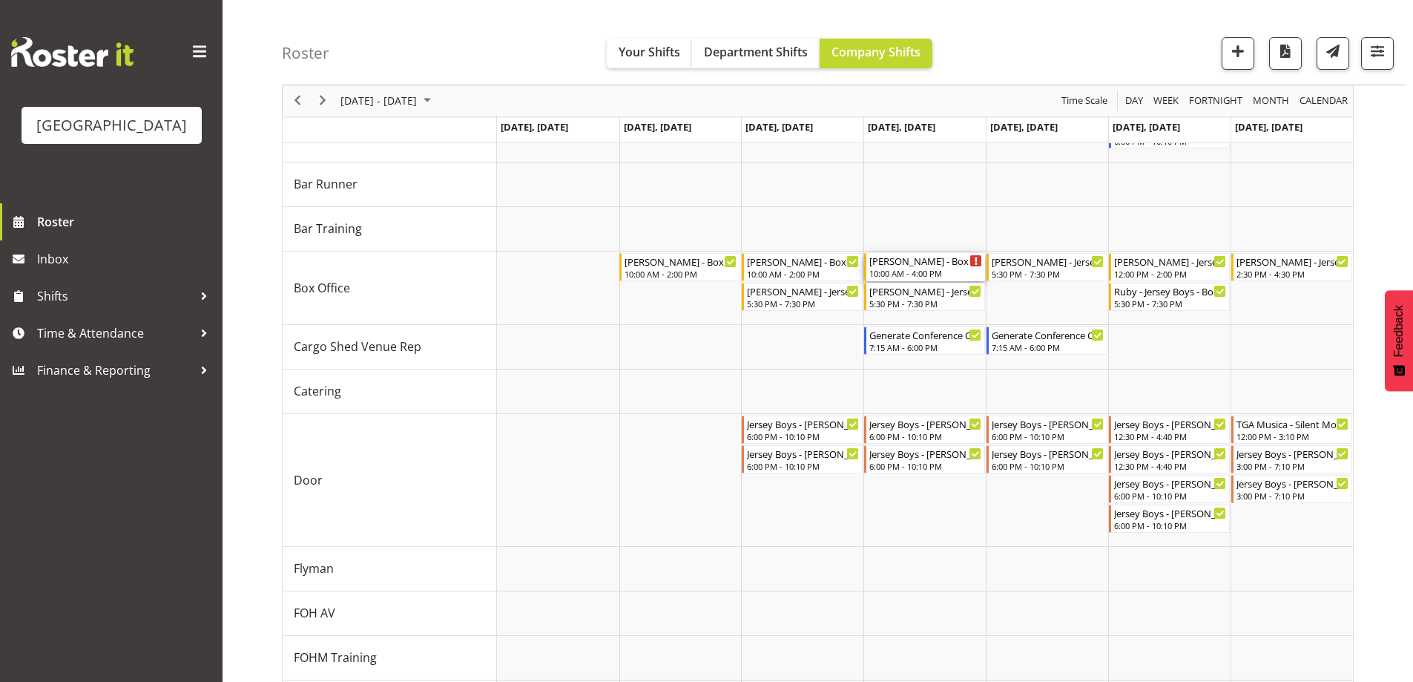
click at [918, 268] on div "[PERSON_NAME] - Box Office (Daytime Shifts) - Unfilled 10:00 AM - 4:00 PM" at bounding box center [925, 267] width 113 height 28
click at [0, 0] on div at bounding box center [0, 0] width 0 height 0
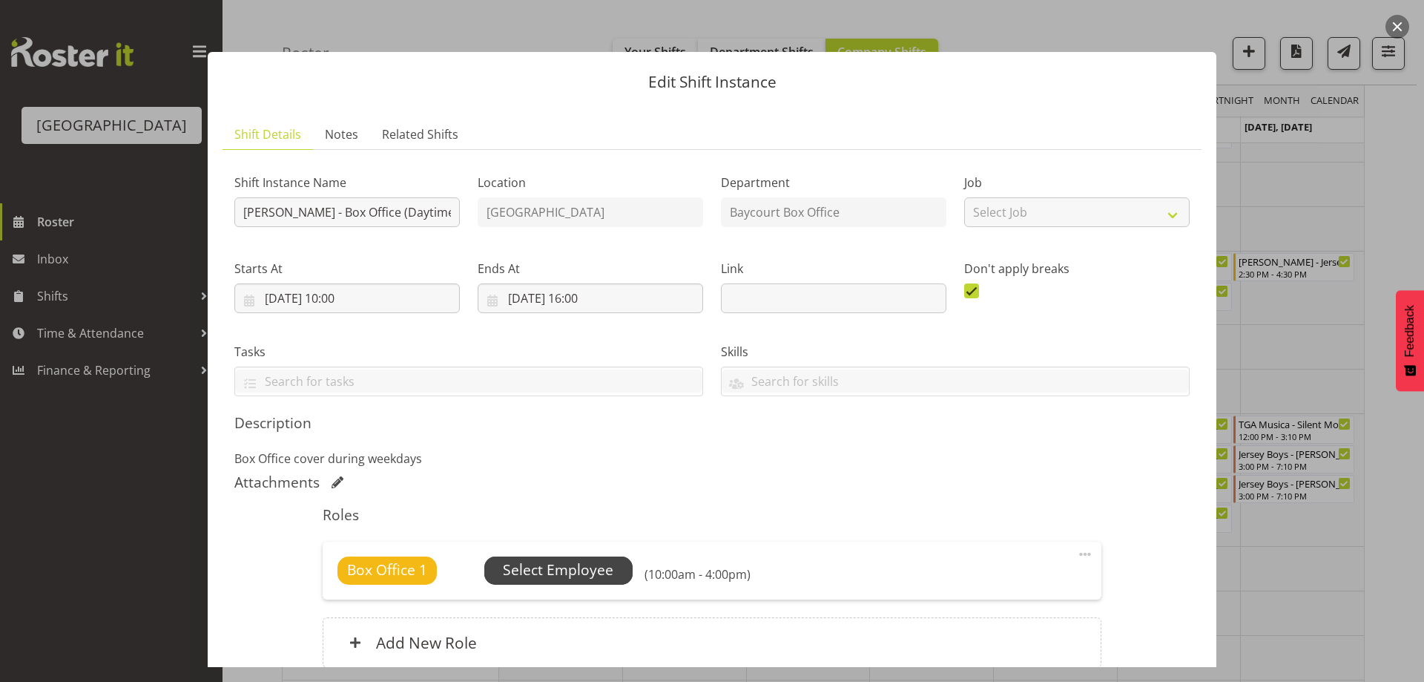
click at [573, 567] on span "Select Employee" at bounding box center [558, 570] width 111 height 22
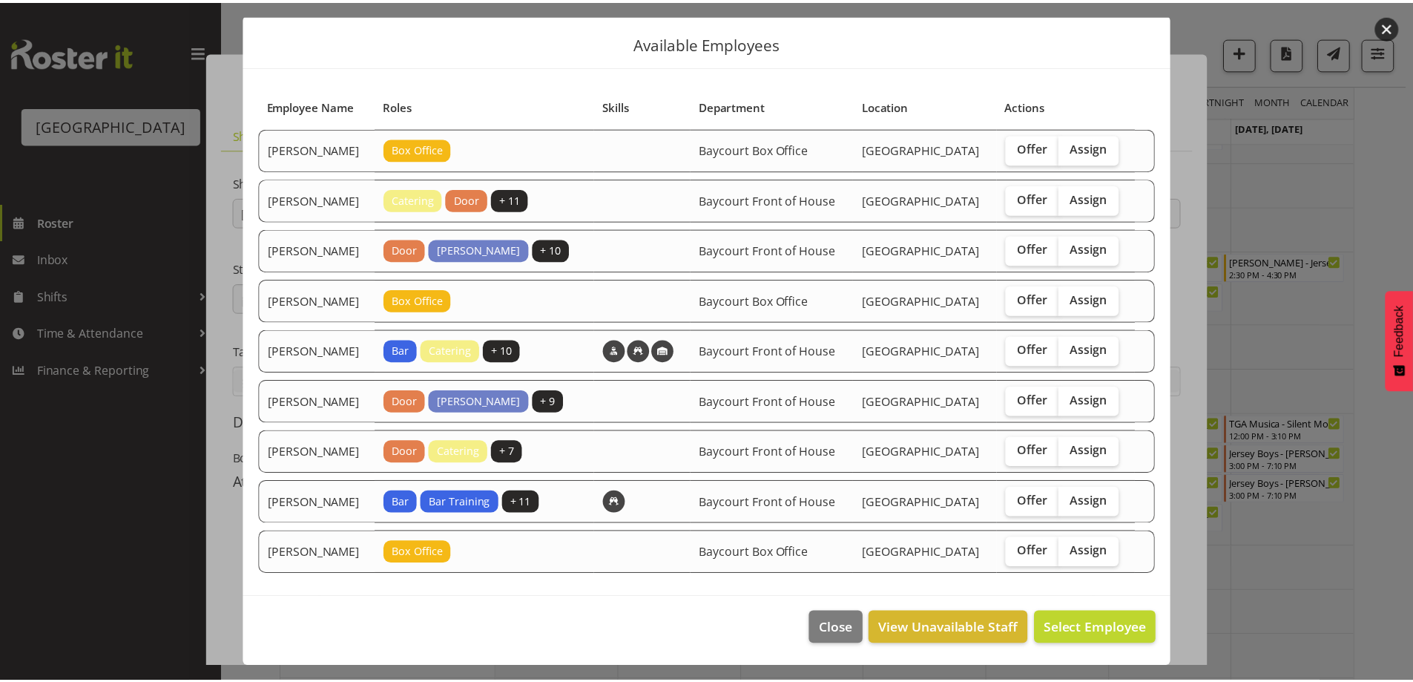
scroll to position [92, 0]
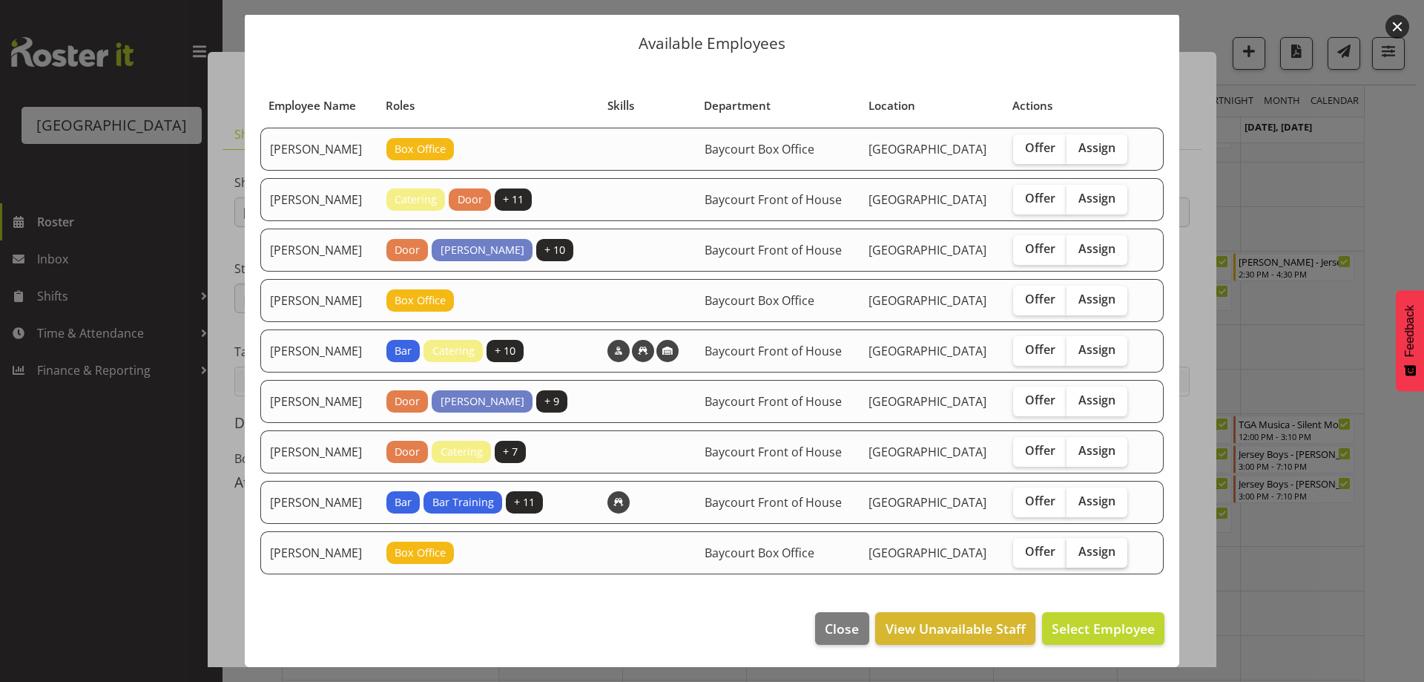
click at [1101, 547] on span "Assign" at bounding box center [1097, 551] width 37 height 15
click at [1076, 547] on input "Assign" at bounding box center [1072, 552] width 10 height 10
checkbox input "true"
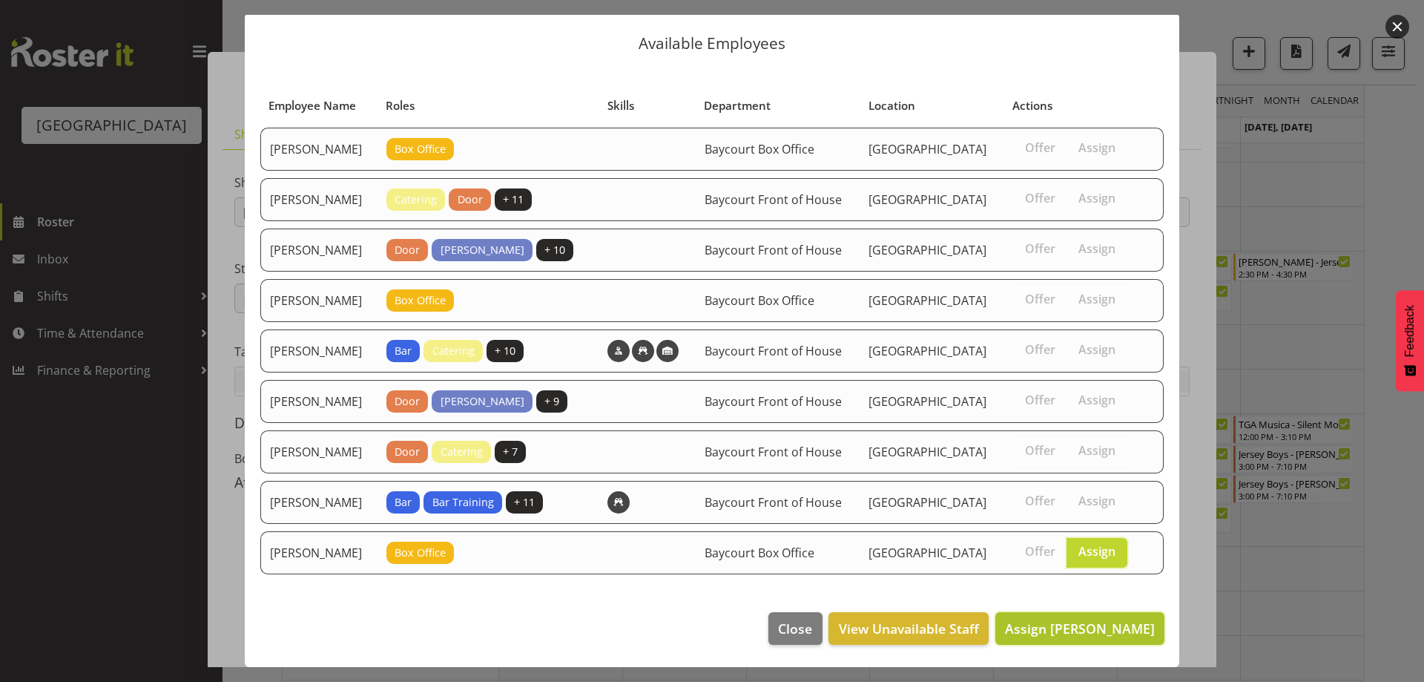
click at [1089, 630] on span "Assign [PERSON_NAME]" at bounding box center [1080, 628] width 150 height 18
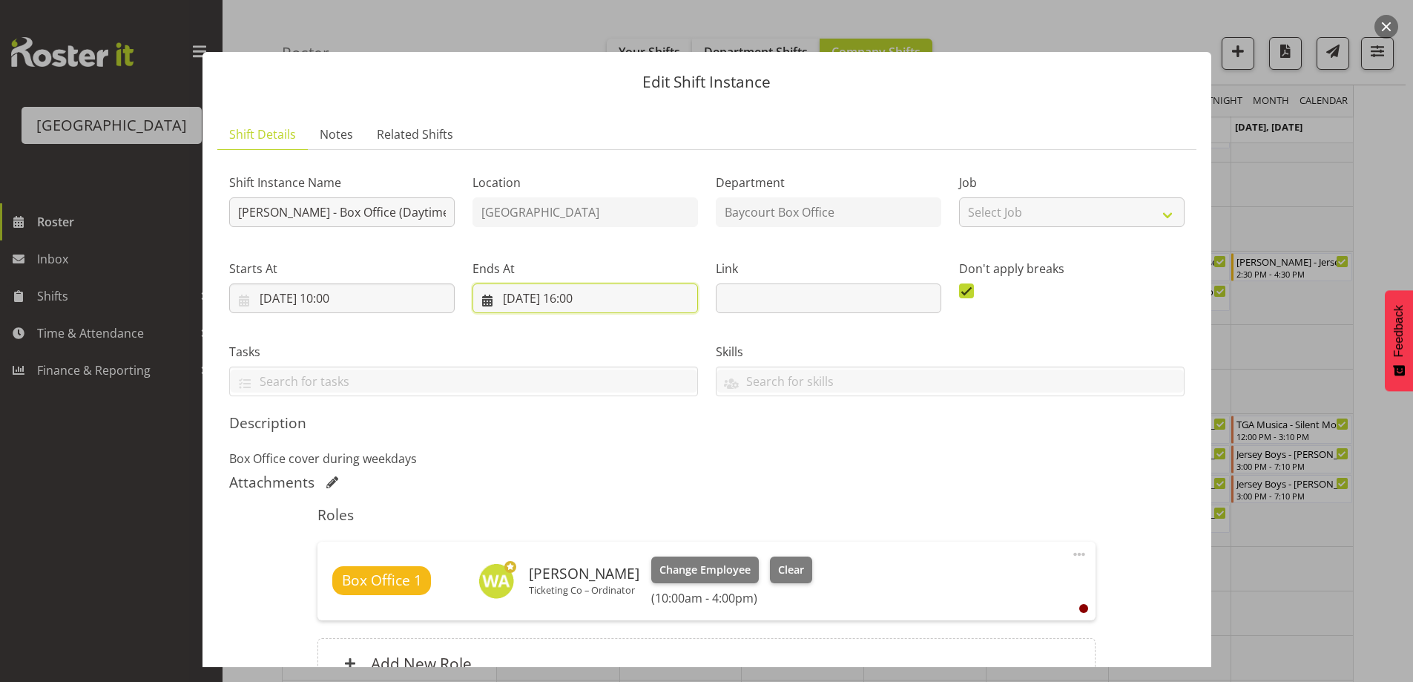
click at [577, 300] on input "[DATE] 16:00" at bounding box center [585, 298] width 225 height 30
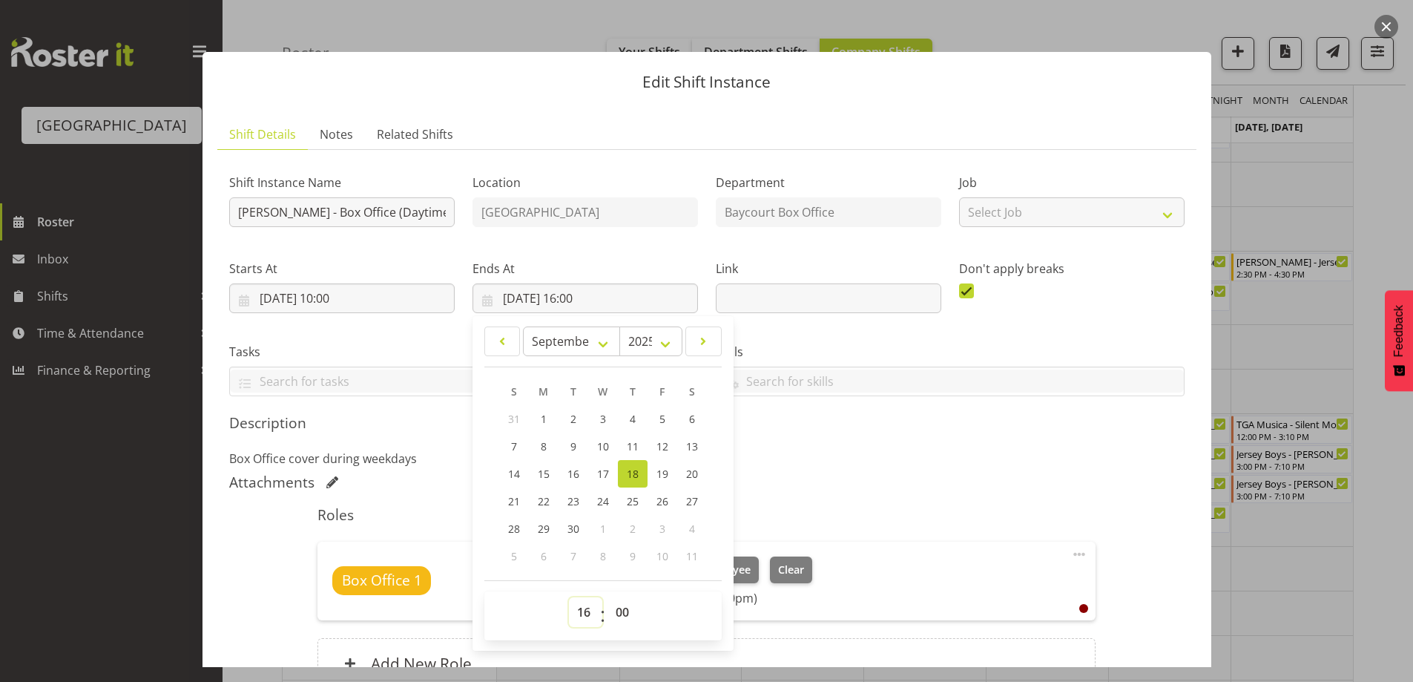
click at [587, 609] on select "00 01 02 03 04 05 06 07 08 09 10 11 12 13 14 15 16 17 18 19 20 21 22 23" at bounding box center [585, 612] width 33 height 30
select select "14"
click at [569, 597] on select "00 01 02 03 04 05 06 07 08 09 10 11 12 13 14 15 16 17 18 19 20 21 22 23" at bounding box center [585, 612] width 33 height 30
type input "[DATE] 14:00"
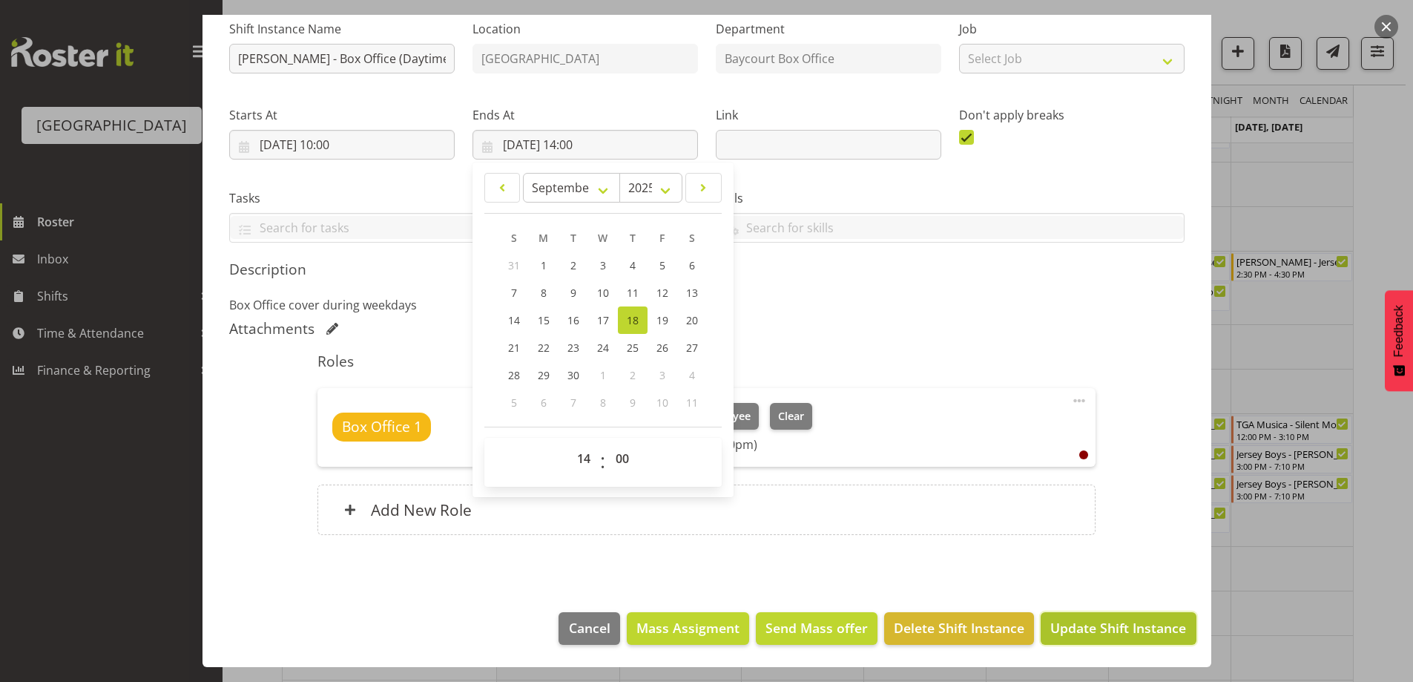
click at [1125, 631] on span "Update Shift Instance" at bounding box center [1118, 627] width 136 height 19
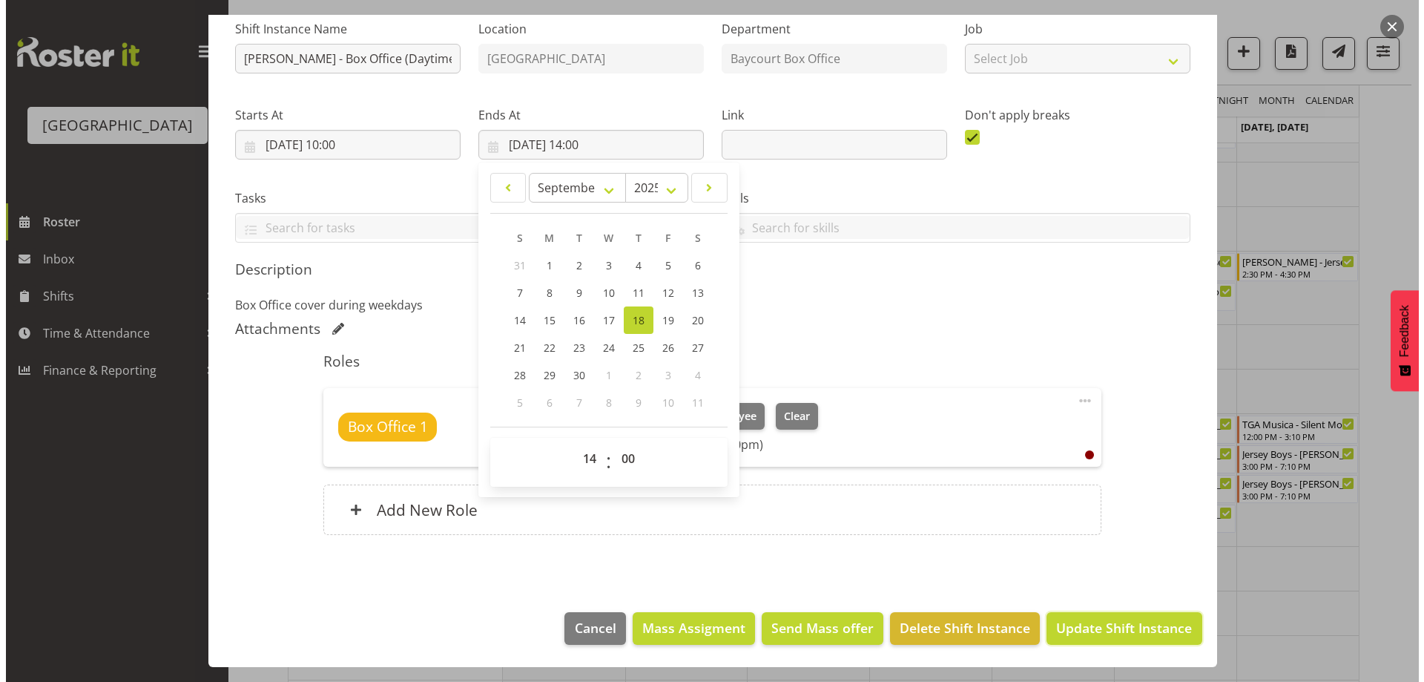
scroll to position [94, 0]
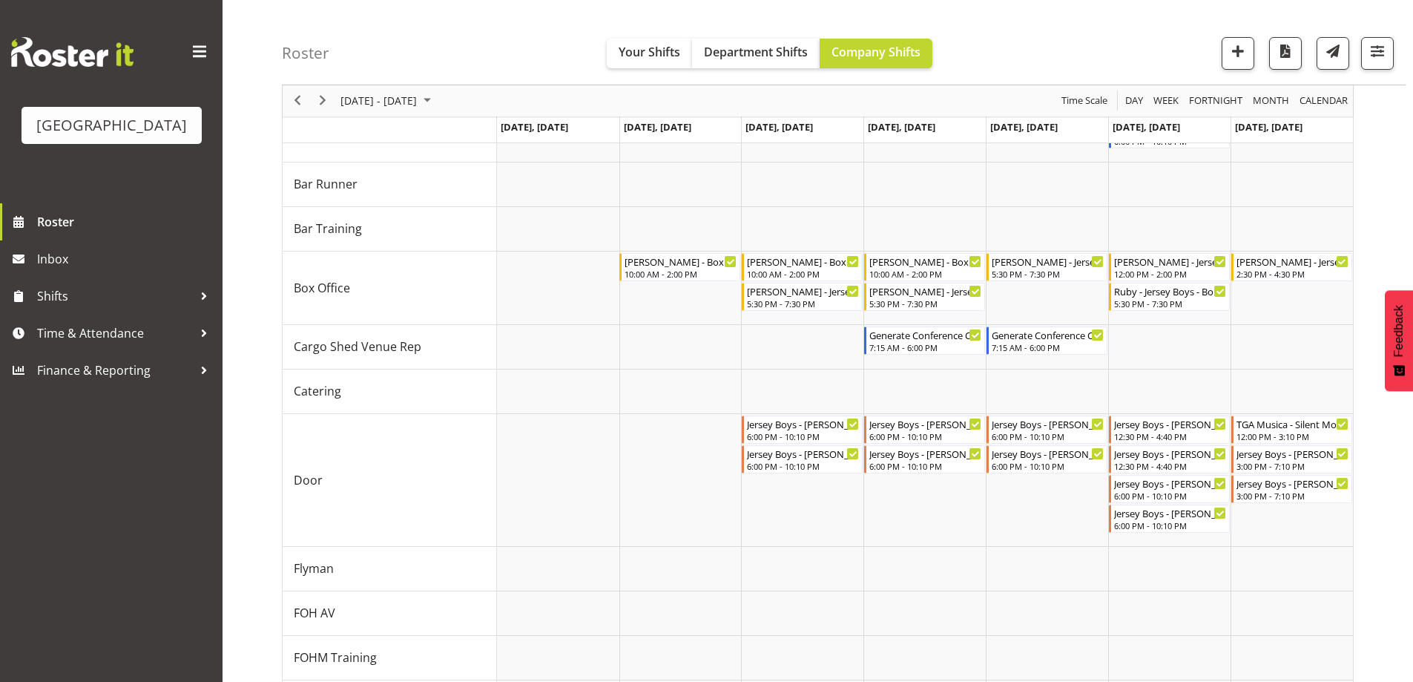
click at [1002, 41] on div "Roster Your Shifts Department Shifts Company Shifts All Locations [GEOGRAPHIC_D…" at bounding box center [844, 42] width 1124 height 85
click at [1299, 264] on div "[PERSON_NAME] - Jersey Boys - Box Office - [PERSON_NAME]" at bounding box center [1293, 260] width 113 height 15
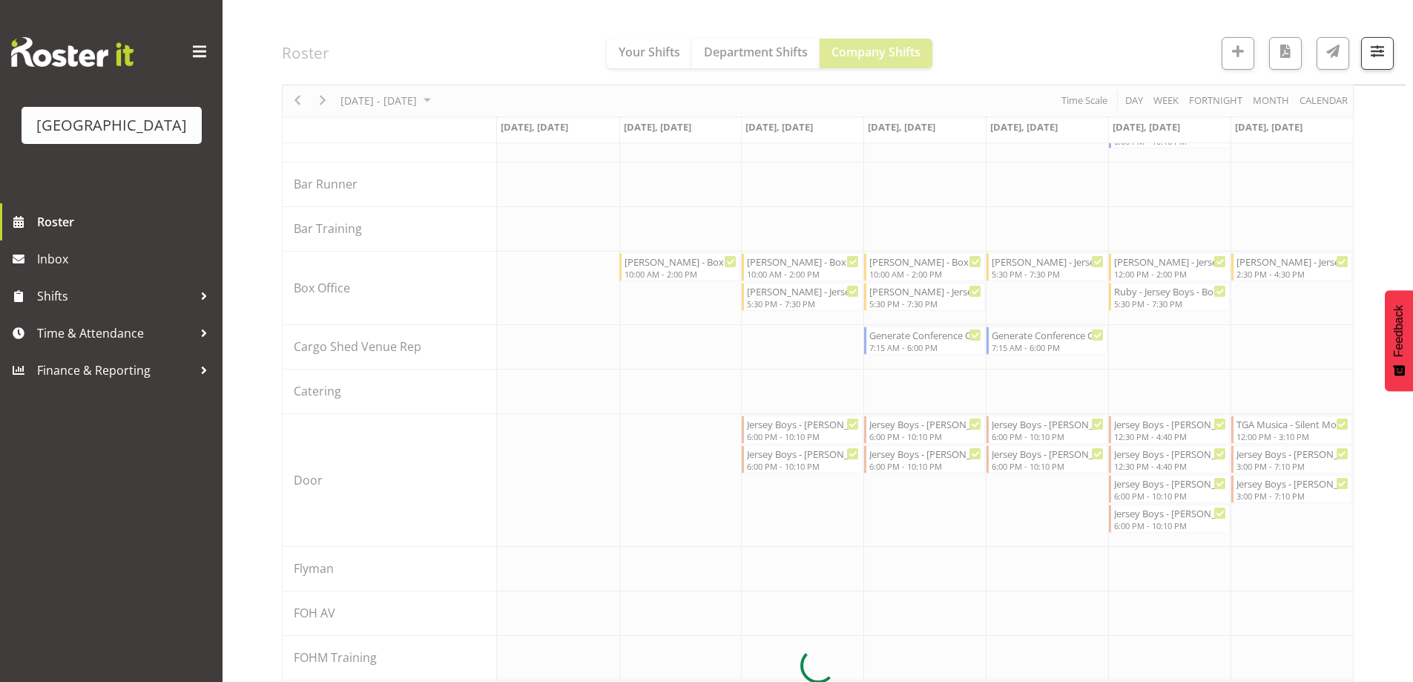
click at [1299, 264] on div at bounding box center [818, 665] width 1072 height 1601
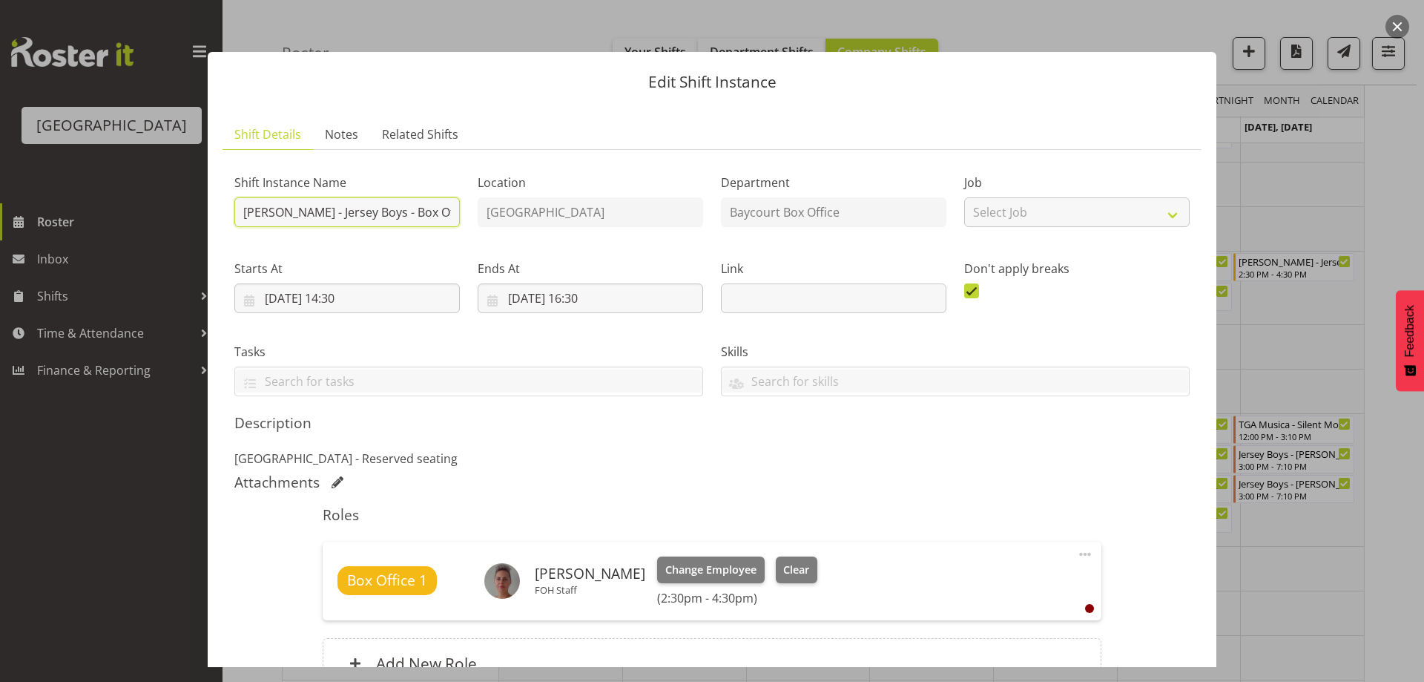
drag, startPoint x: 323, startPoint y: 214, endPoint x: 330, endPoint y: 220, distance: 9.1
click at [325, 214] on input "[PERSON_NAME] - Jersey Boys - Box Office" at bounding box center [346, 212] width 225 height 30
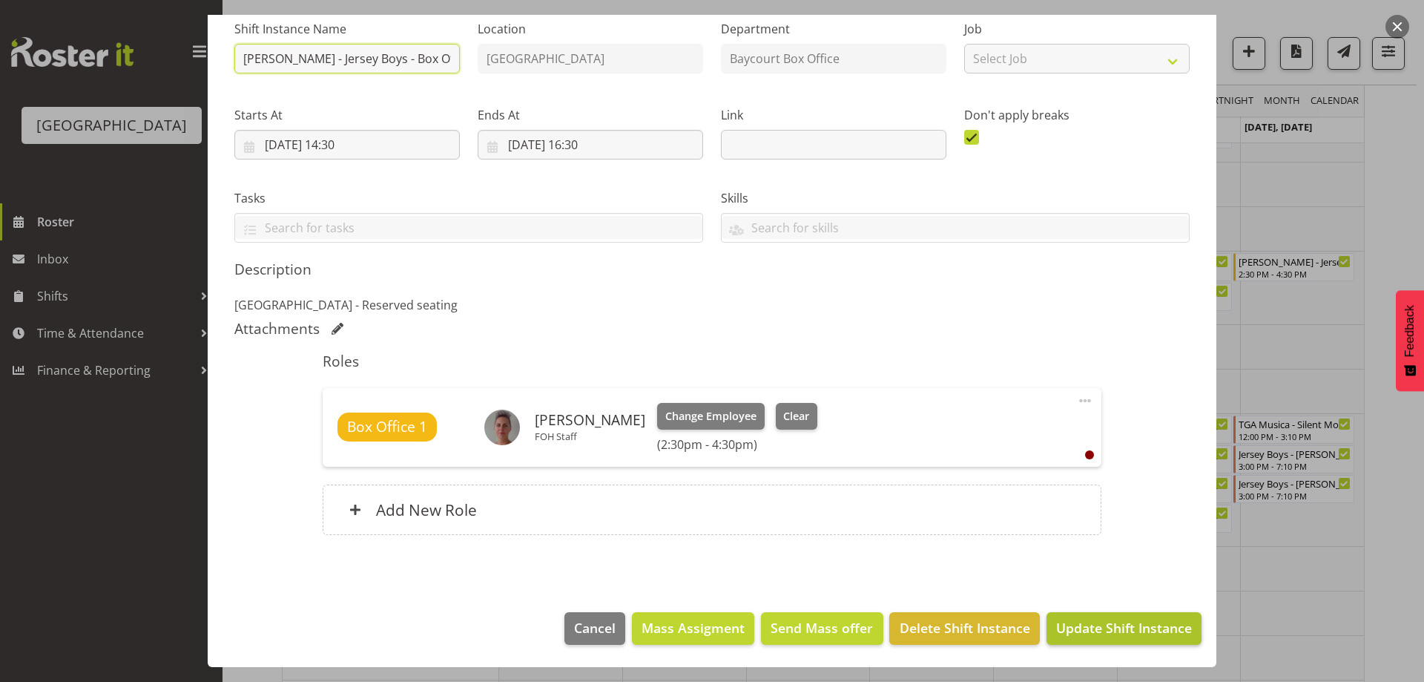
type input "[PERSON_NAME] - Jersey Boys - Box Office"
click at [1091, 630] on span "Update Shift Instance" at bounding box center [1124, 627] width 136 height 19
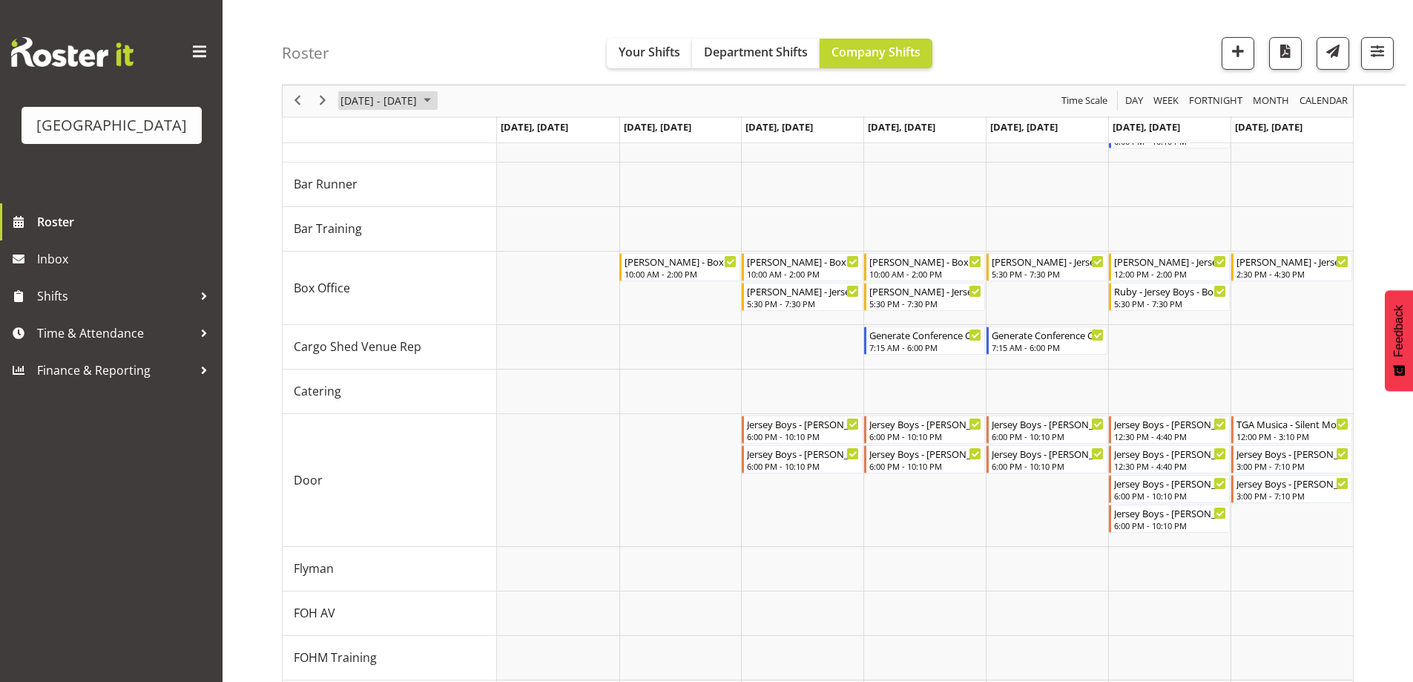
click at [418, 109] on span "[DATE] - [DATE]" at bounding box center [378, 101] width 79 height 19
click at [404, 208] on span "10" at bounding box center [403, 214] width 22 height 22
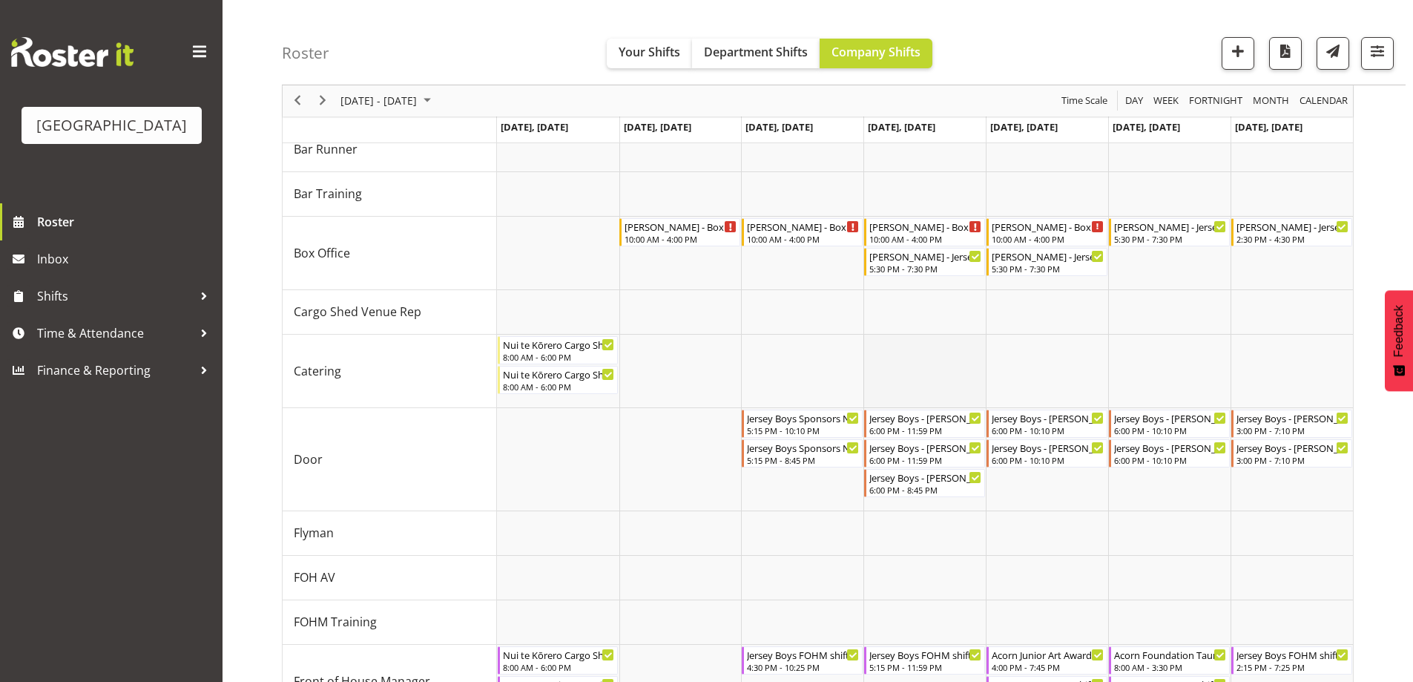
scroll to position [208, 0]
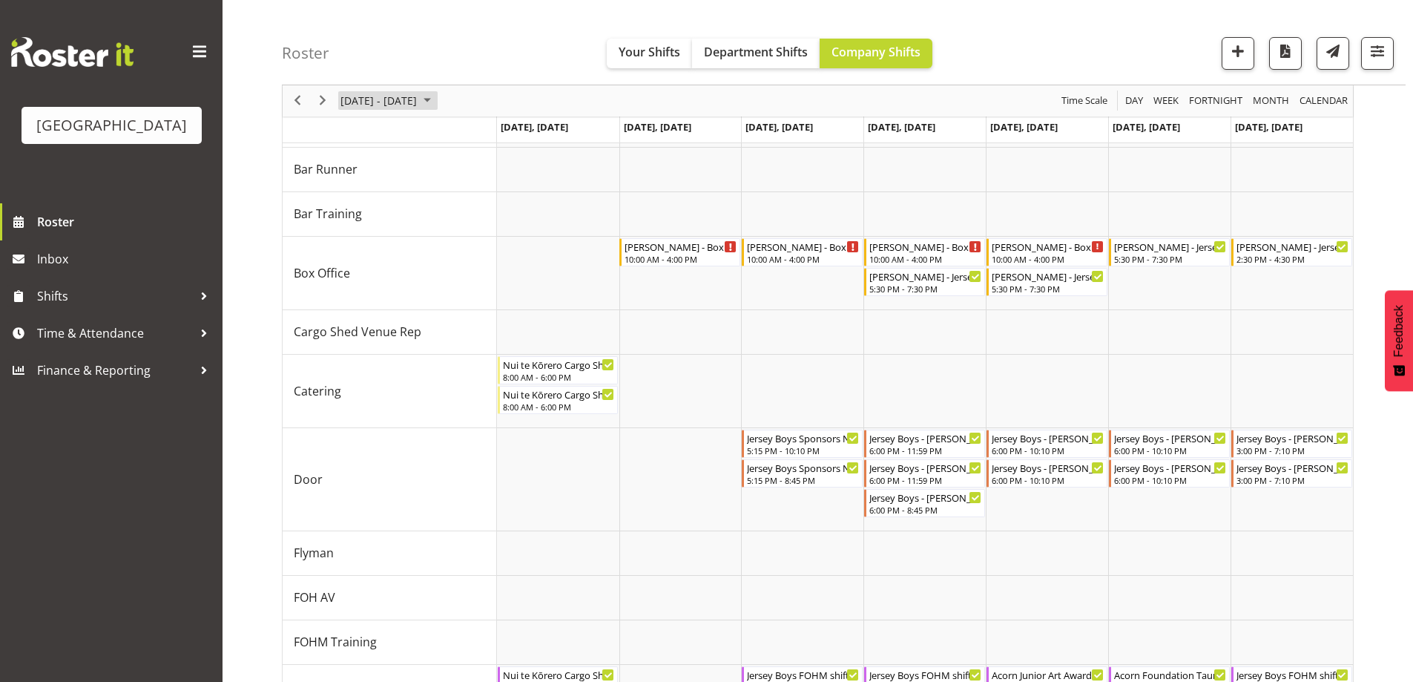
click at [377, 92] on span "[DATE] - [DATE]" at bounding box center [378, 101] width 79 height 19
click at [348, 265] on span "22" at bounding box center [356, 265] width 22 height 22
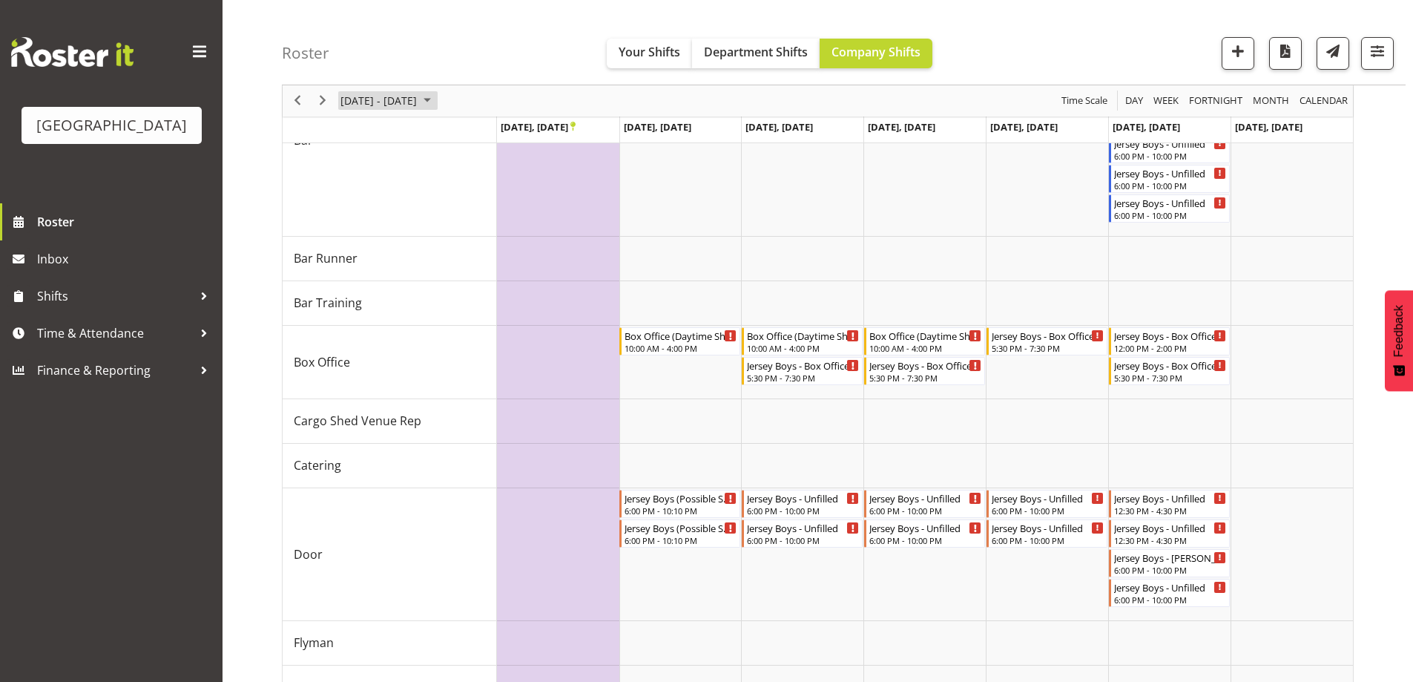
click at [418, 103] on span "[DATE] - [DATE]" at bounding box center [378, 101] width 79 height 19
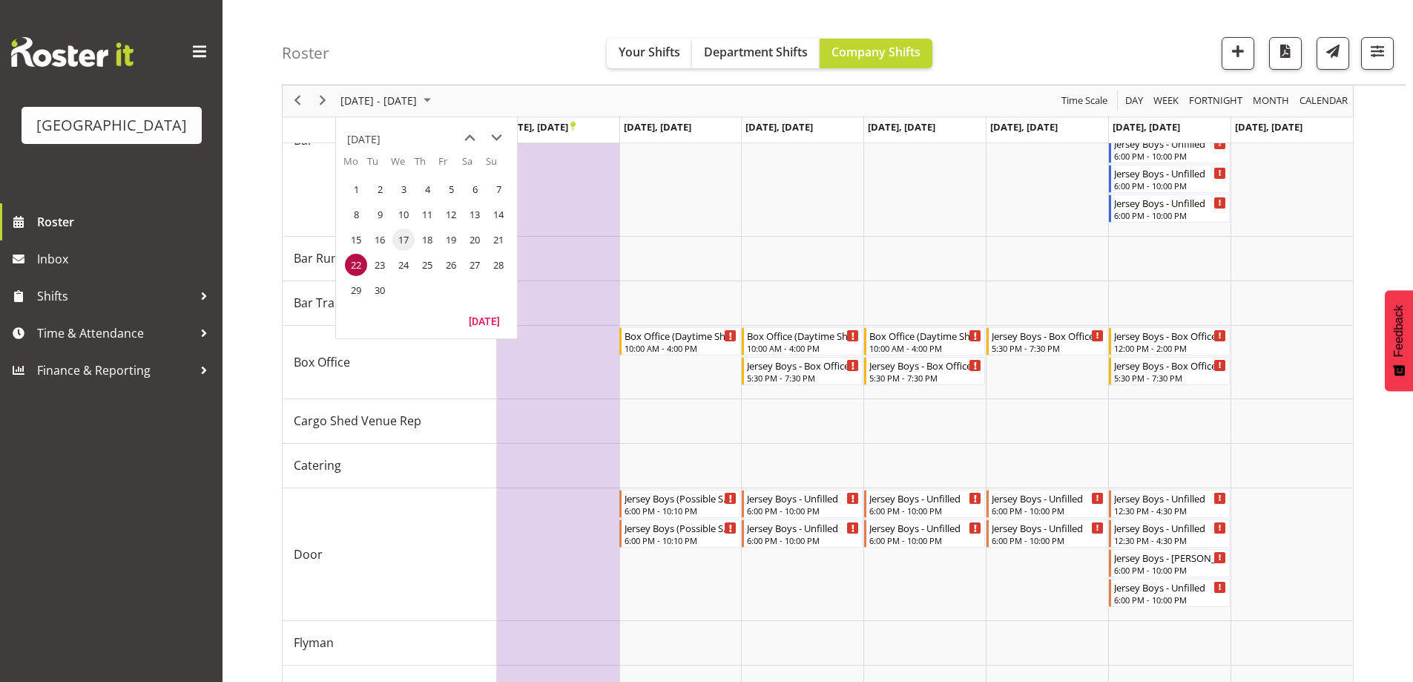
click at [406, 242] on span "17" at bounding box center [403, 239] width 22 height 22
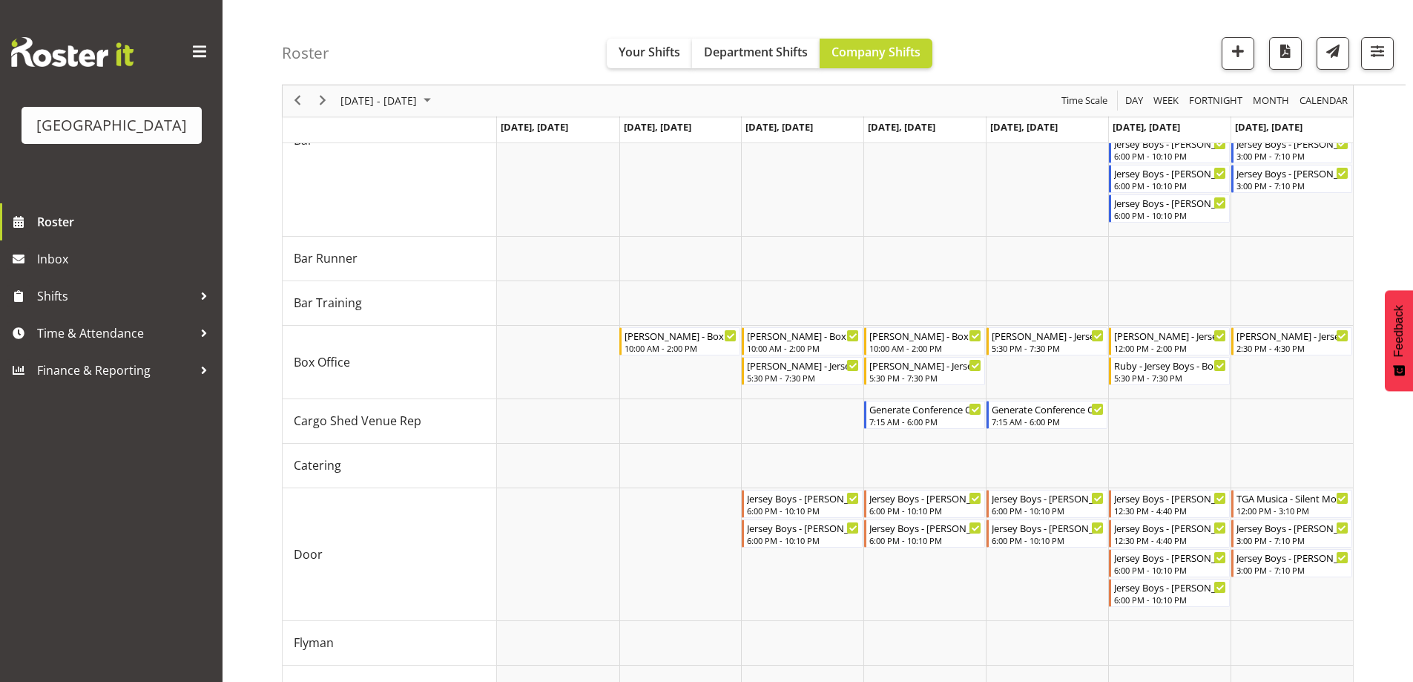
click at [464, 56] on div "Roster Your Shifts Department Shifts Company Shifts All Locations [GEOGRAPHIC_D…" at bounding box center [844, 42] width 1124 height 85
click at [417, 109] on span "[DATE] - [DATE]" at bounding box center [378, 101] width 79 height 19
click at [433, 213] on span "11" at bounding box center [427, 214] width 22 height 22
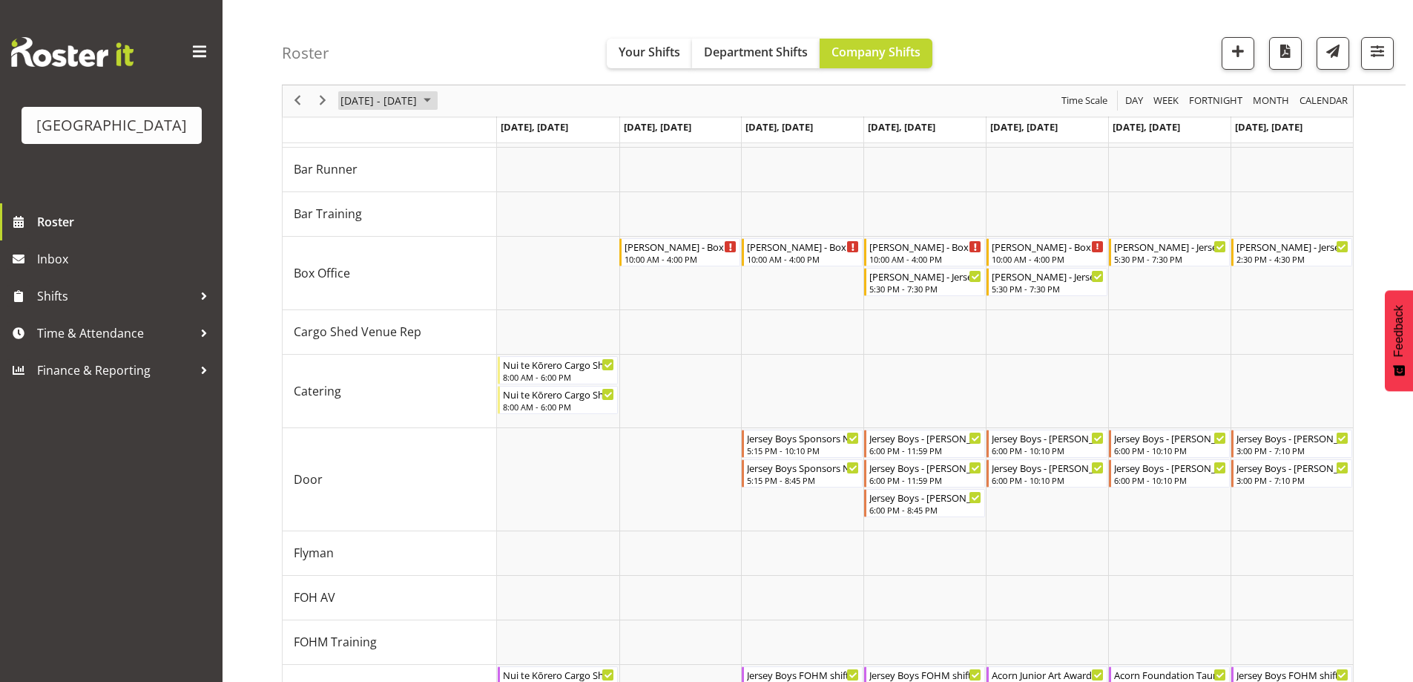
click at [383, 99] on span "[DATE] - [DATE]" at bounding box center [378, 101] width 79 height 19
click at [473, 135] on span "previous month" at bounding box center [470, 138] width 26 height 27
click at [427, 292] on span "28" at bounding box center [427, 290] width 22 height 22
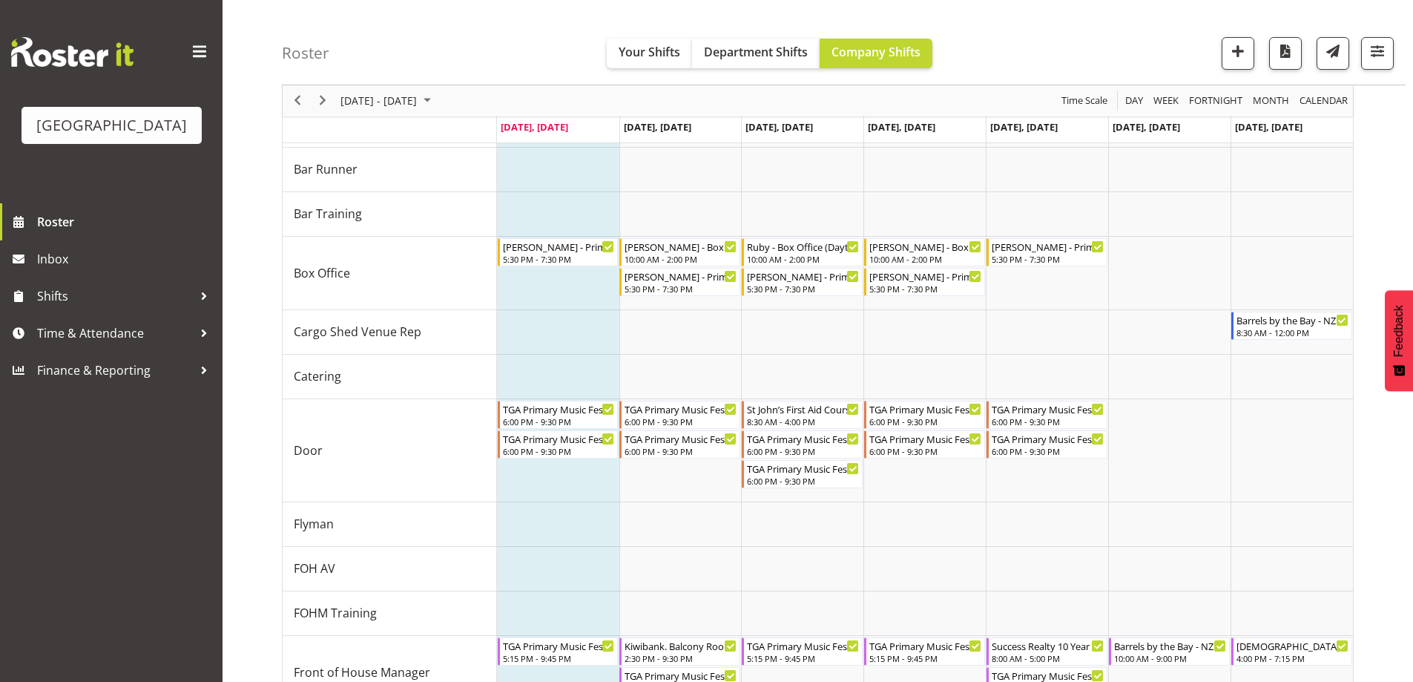
click at [1117, 12] on div "Roster Your Shifts Department Shifts Company Shifts All Locations [GEOGRAPHIC_D…" at bounding box center [844, 42] width 1124 height 85
